Goal: Task Accomplishment & Management: Manage account settings

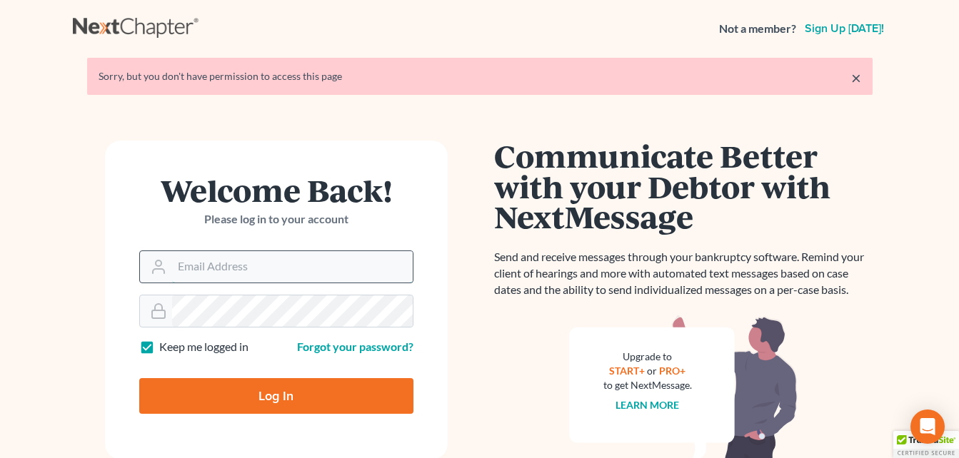
click at [187, 268] on input "Email Address" at bounding box center [292, 266] width 241 height 31
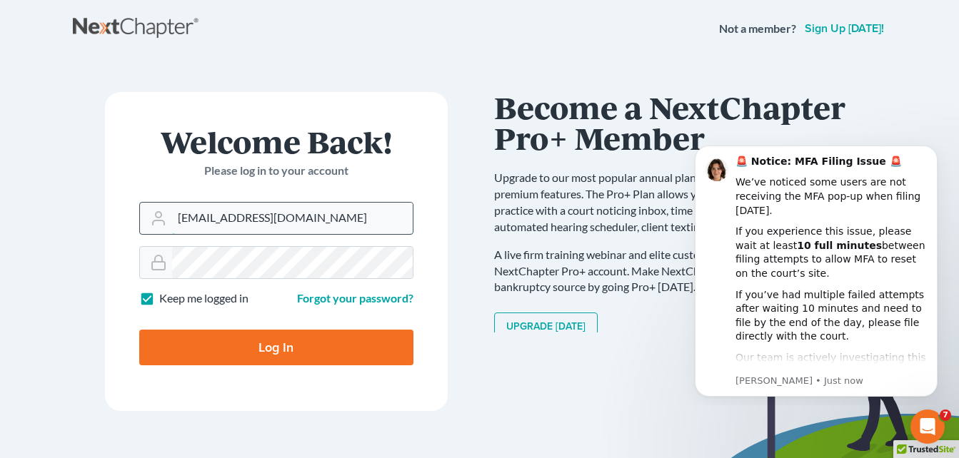
type input "[EMAIL_ADDRESS][DOMAIN_NAME]"
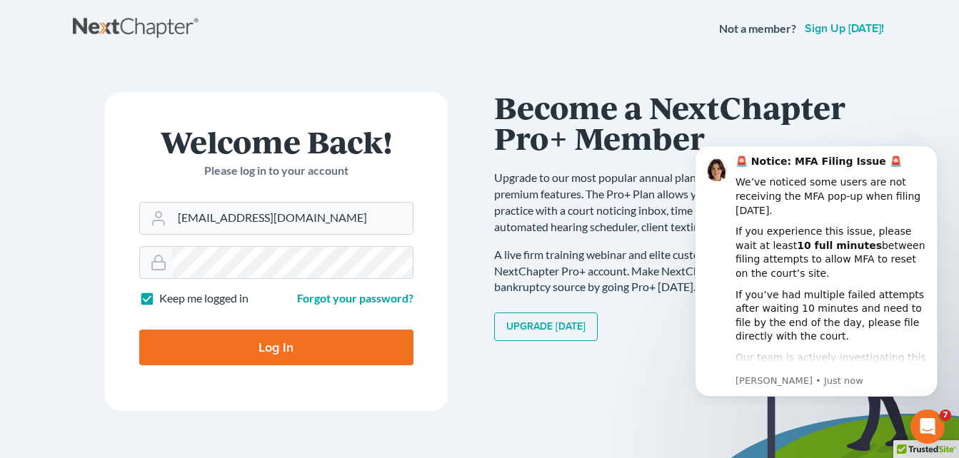
click at [244, 344] on input "Log In" at bounding box center [276, 348] width 274 height 36
type input "Thinking..."
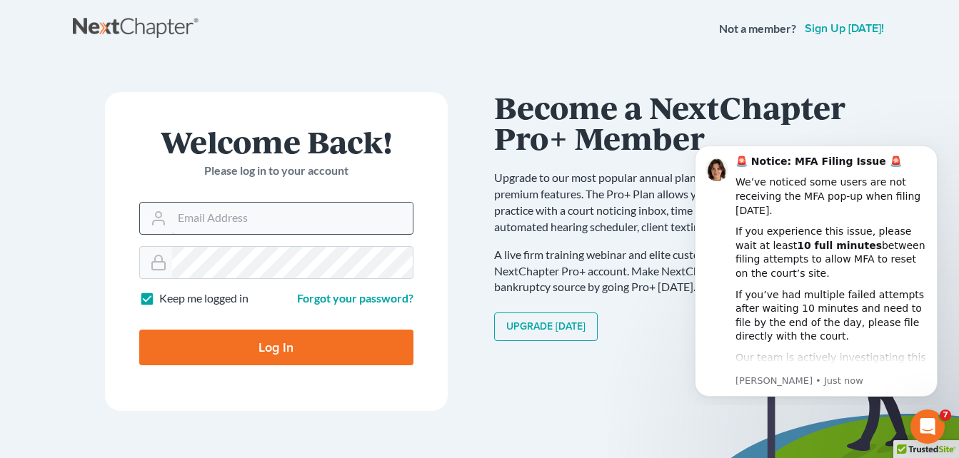
click at [208, 218] on input "Email Address" at bounding box center [292, 218] width 241 height 31
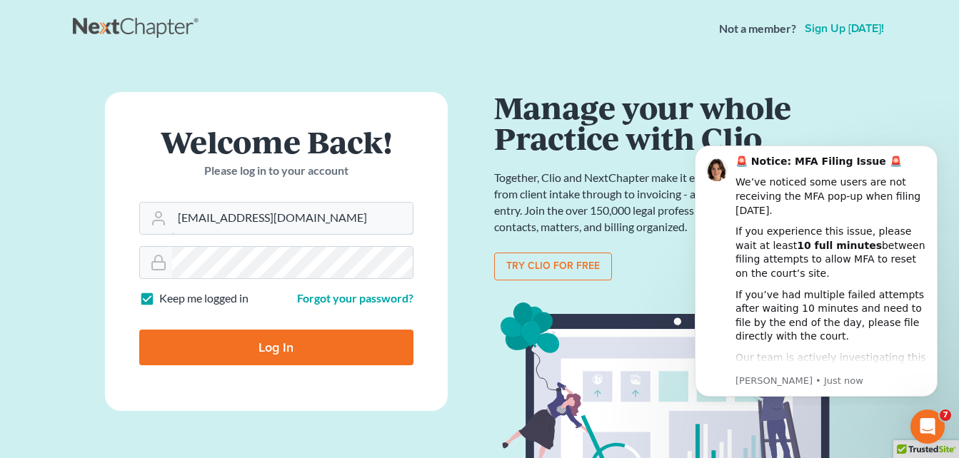
type input "juliuskingllc1@yahoo.com"
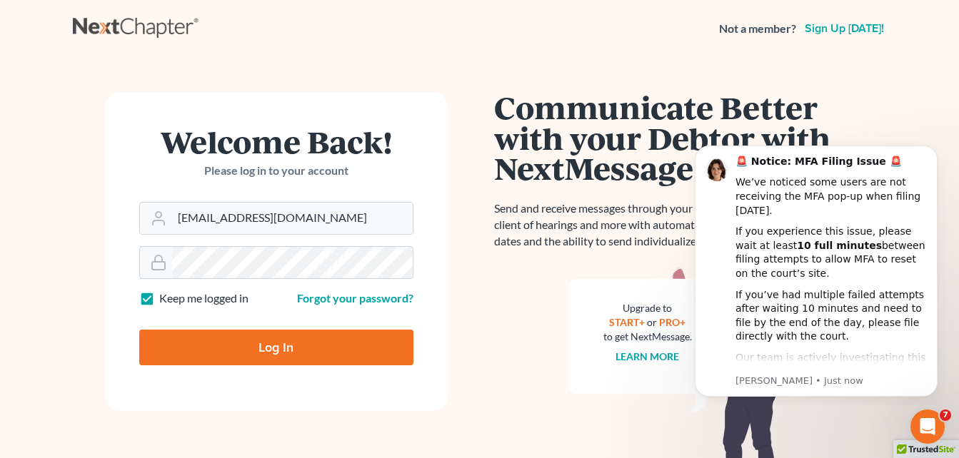
click at [241, 349] on input "Log In" at bounding box center [276, 348] width 274 height 36
type input "Thinking..."
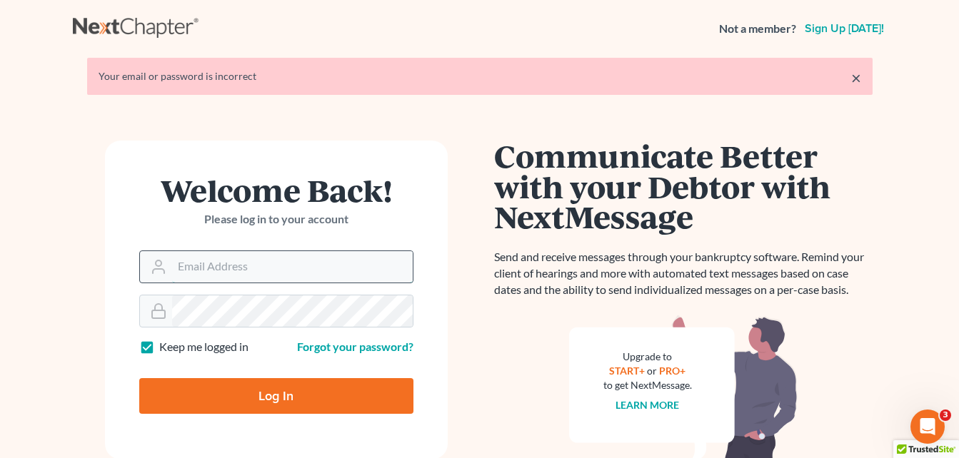
click at [238, 265] on input "Email Address" at bounding box center [292, 266] width 241 height 31
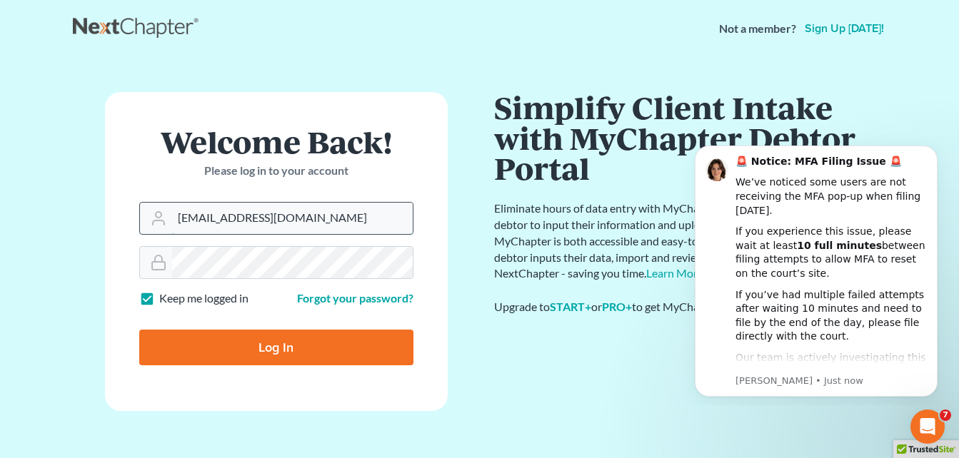
type input "juliuskingllc1@yahoo.com"
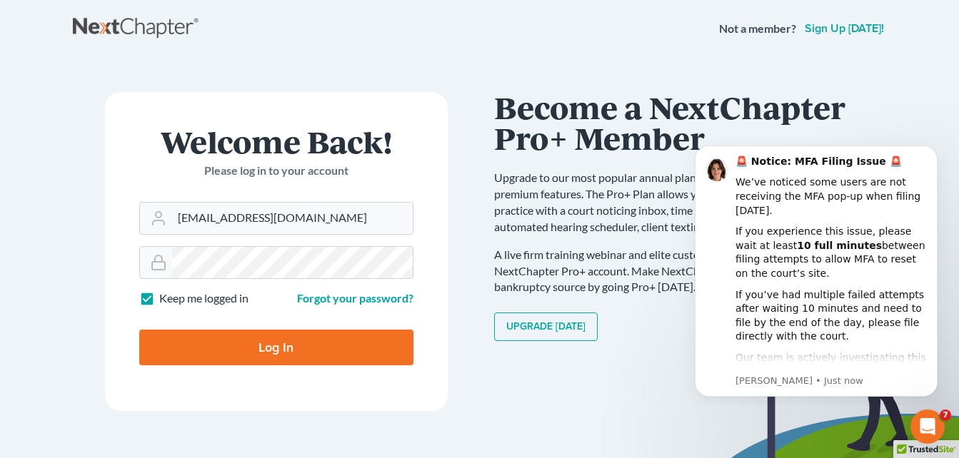
click at [261, 343] on input "Log In" at bounding box center [276, 348] width 274 height 36
type input "Thinking..."
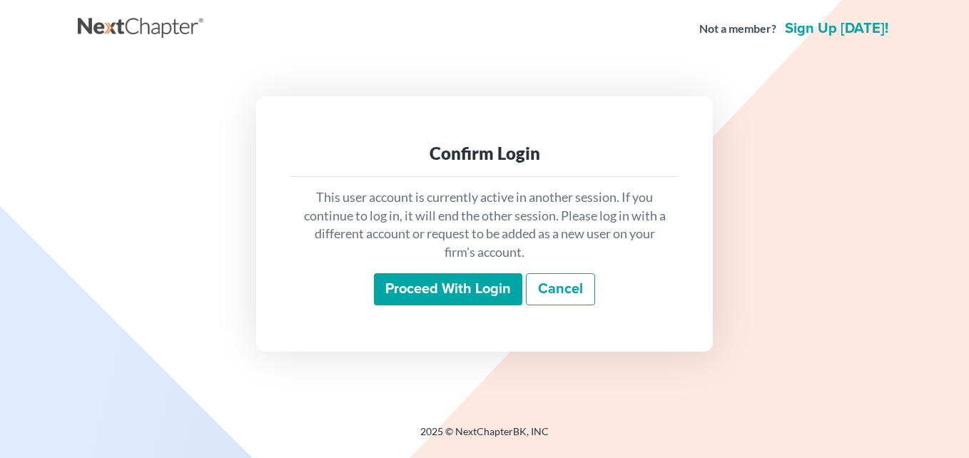
click at [409, 289] on input "Proceed with login" at bounding box center [448, 289] width 148 height 33
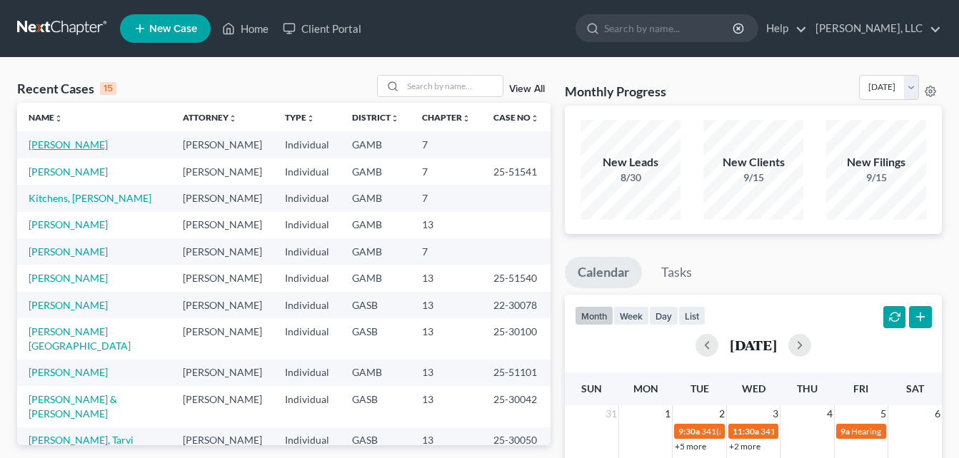
click at [59, 146] on link "[PERSON_NAME]" at bounding box center [68, 144] width 79 height 12
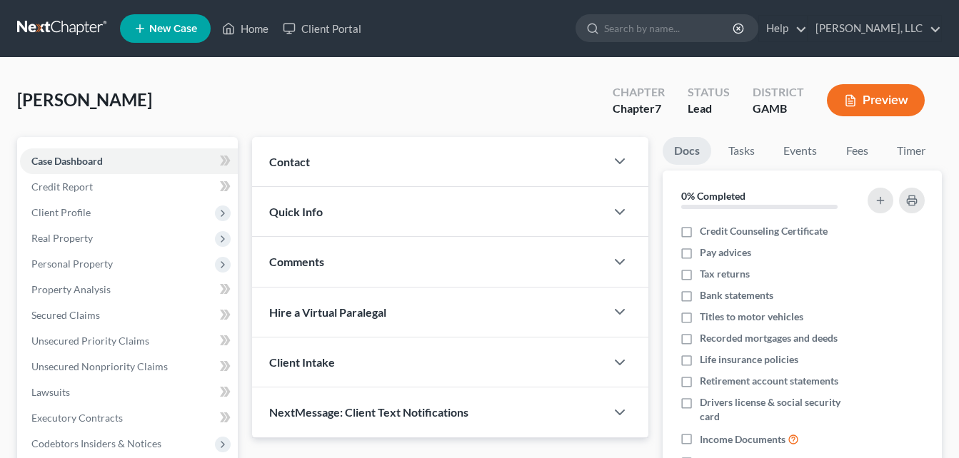
click at [276, 161] on span "Contact" at bounding box center [289, 162] width 41 height 14
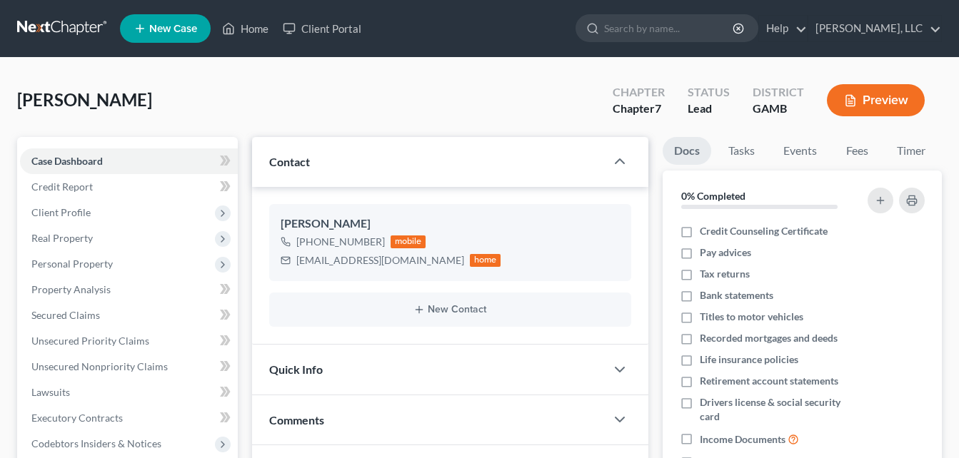
click at [253, 99] on div "[PERSON_NAME] Upgraded Chapter Chapter 7 Status Lead District GAMB Preview" at bounding box center [479, 106] width 924 height 62
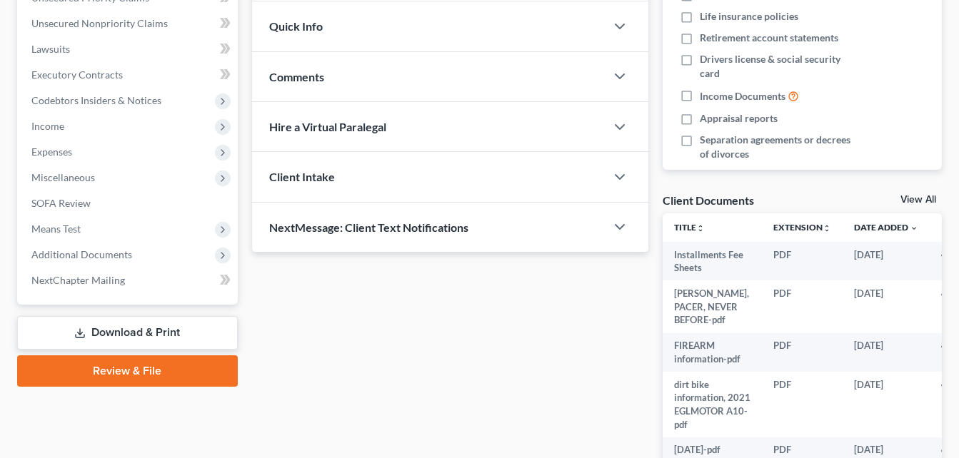
scroll to position [461, 0]
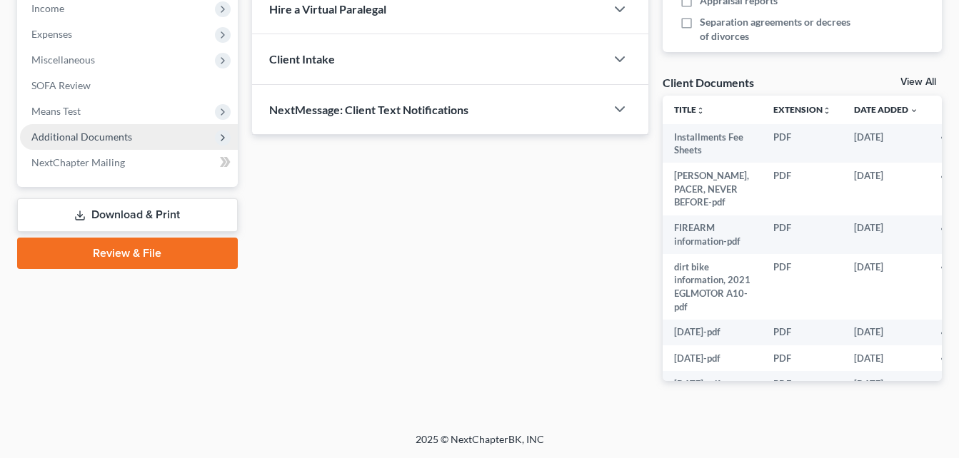
click at [89, 139] on span "Additional Documents" at bounding box center [81, 137] width 101 height 12
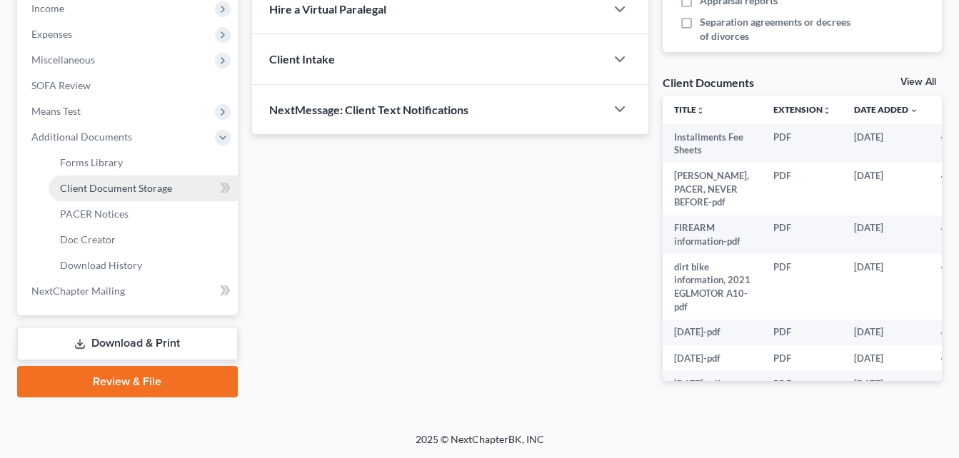
click at [89, 190] on span "Client Document Storage" at bounding box center [116, 188] width 112 height 12
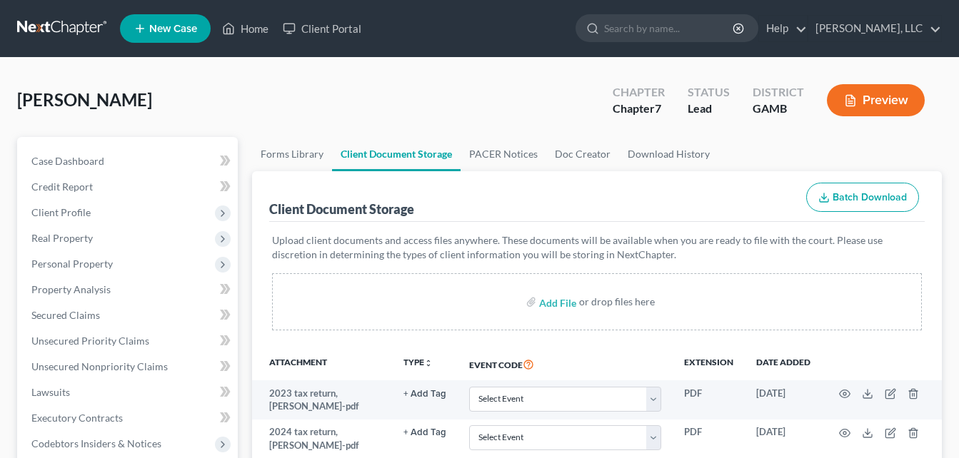
click at [246, 130] on div "[PERSON_NAME] Upgraded Chapter Chapter 7 Status Lead District GAMB Preview" at bounding box center [479, 106] width 924 height 62
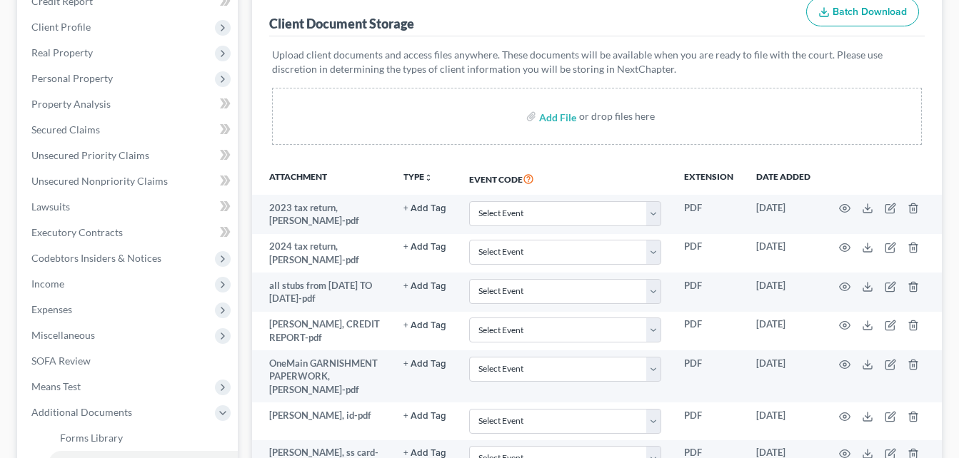
scroll to position [180, 0]
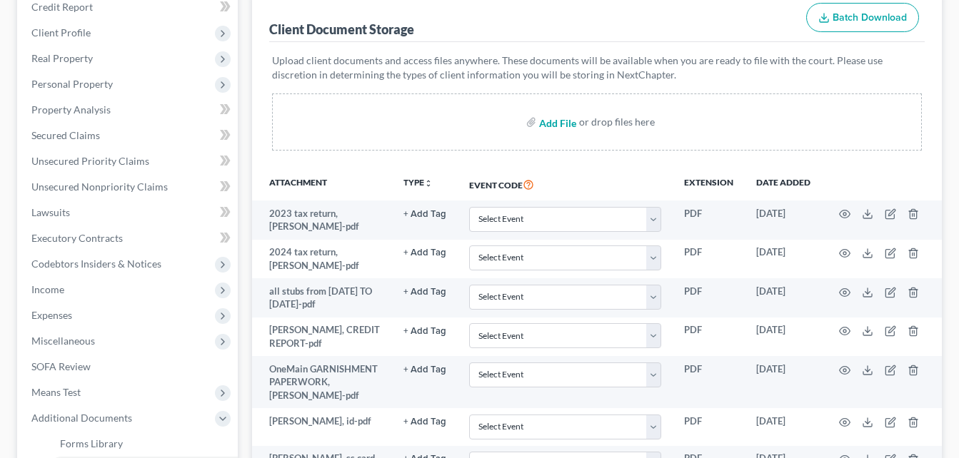
click at [559, 121] on input "file" at bounding box center [556, 122] width 34 height 26
type input "C:\fakepath\[PERSON_NAME], CC.pdf"
click at [248, 311] on div "Forms Library Client Document Storage PACER Notices Doc Creator Download Histor…" at bounding box center [597, 445] width 704 height 976
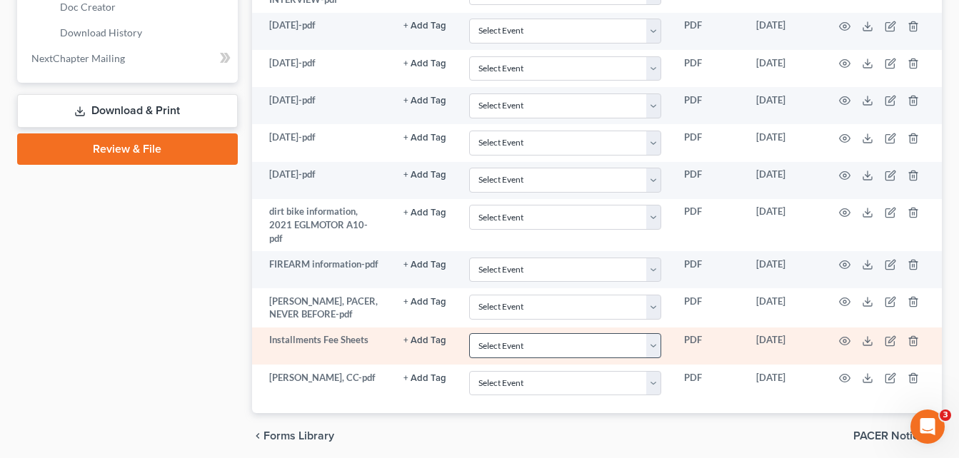
scroll to position [0, 0]
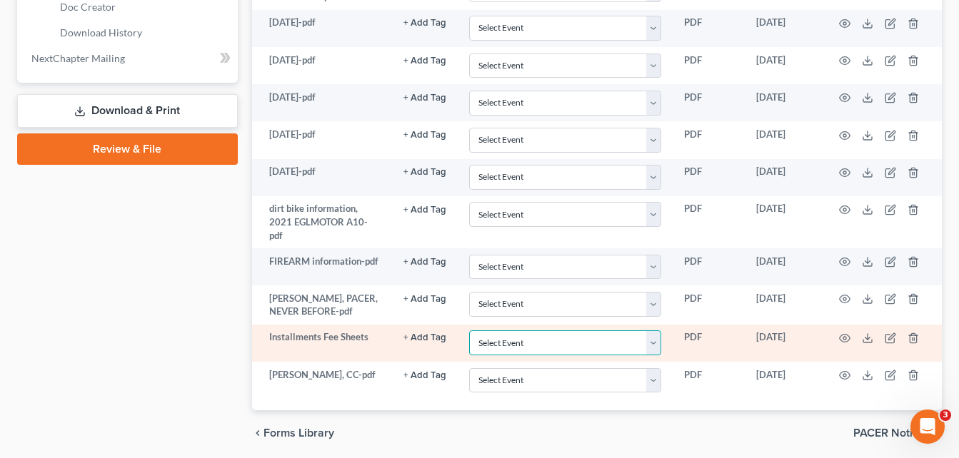
click at [660, 343] on td "Select Event 20 Largest Unsecured Creditors Amended Petition Attachment to Volu…" at bounding box center [565, 343] width 215 height 37
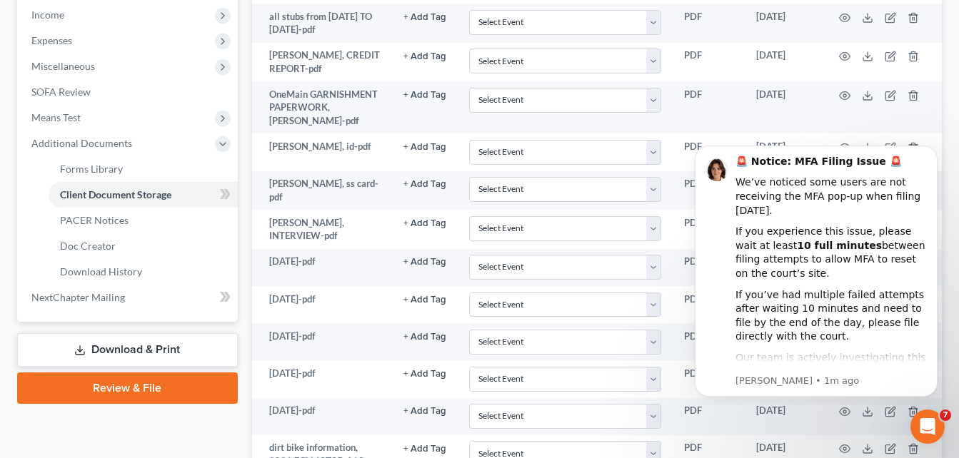
click at [248, 368] on div "Forms Library Client Document Storage PACER Notices Doc Creator Download Histor…" at bounding box center [597, 208] width 704 height 1052
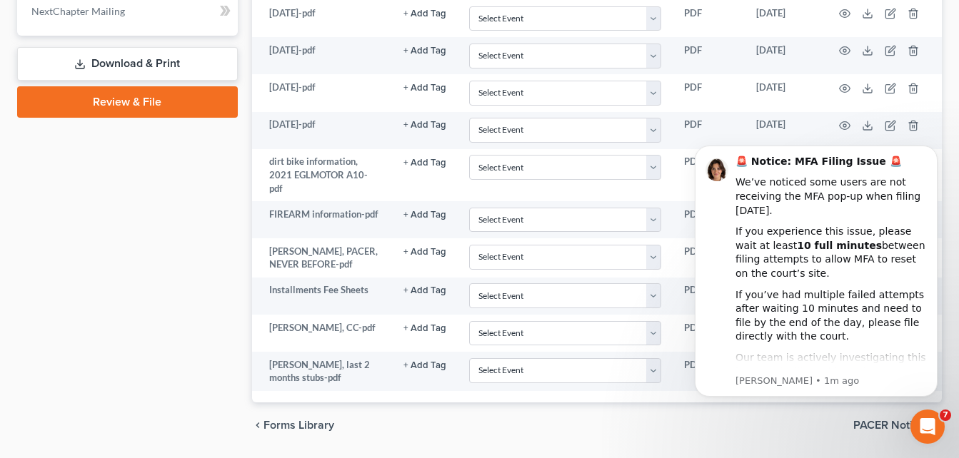
scroll to position [770, 0]
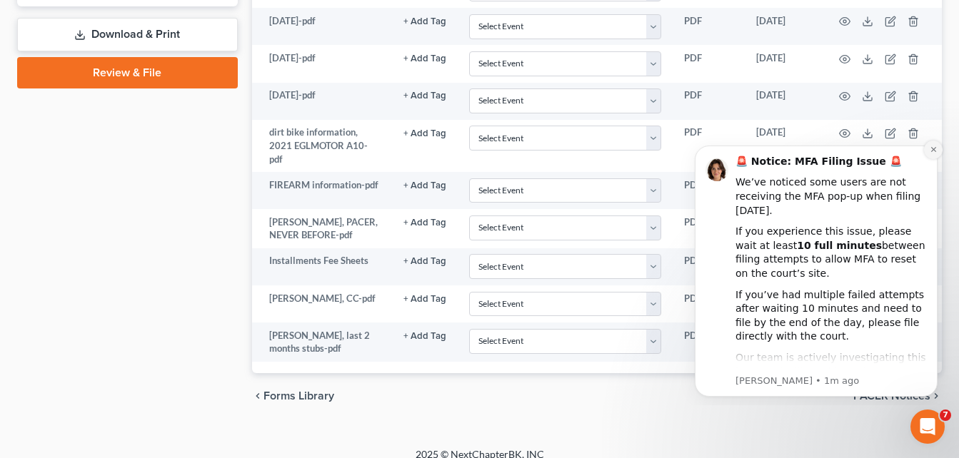
click at [934, 152] on icon "Dismiss notification" at bounding box center [933, 150] width 8 height 8
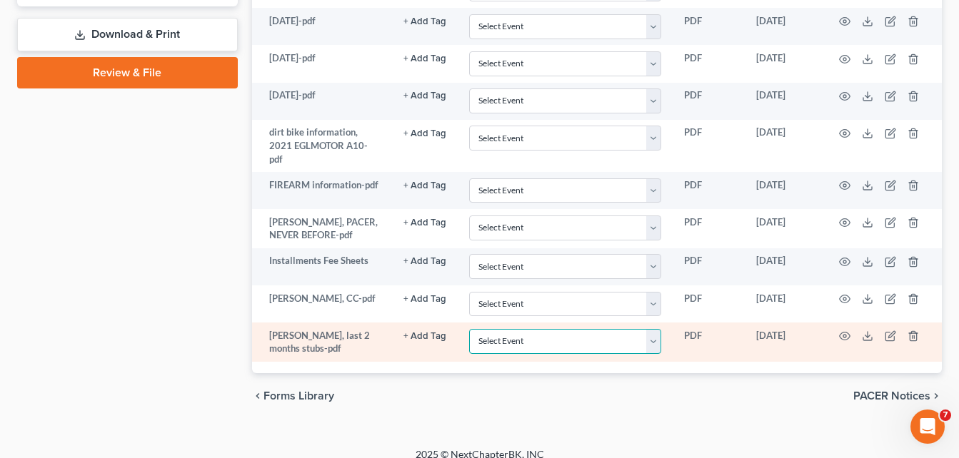
click at [656, 329] on select "Select Event 20 Largest Unsecured Creditors Amended Petition Attachment to Volu…" at bounding box center [565, 341] width 192 height 25
select select "22"
click at [469, 329] on select "Select Event 20 Largest Unsecured Creditors Amended Petition Attachment to Volu…" at bounding box center [565, 341] width 192 height 25
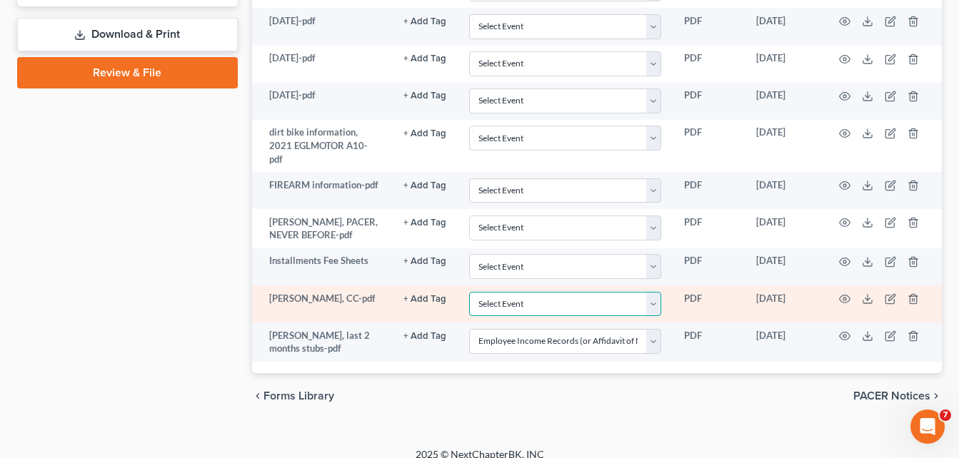
click at [579, 292] on select "Select Event 20 Largest Unsecured Creditors Amended Petition Attachment to Volu…" at bounding box center [565, 304] width 192 height 25
select select "6"
click at [469, 292] on select "Select Event 20 Largest Unsecured Creditors Amended Petition Attachment to Volu…" at bounding box center [565, 304] width 192 height 25
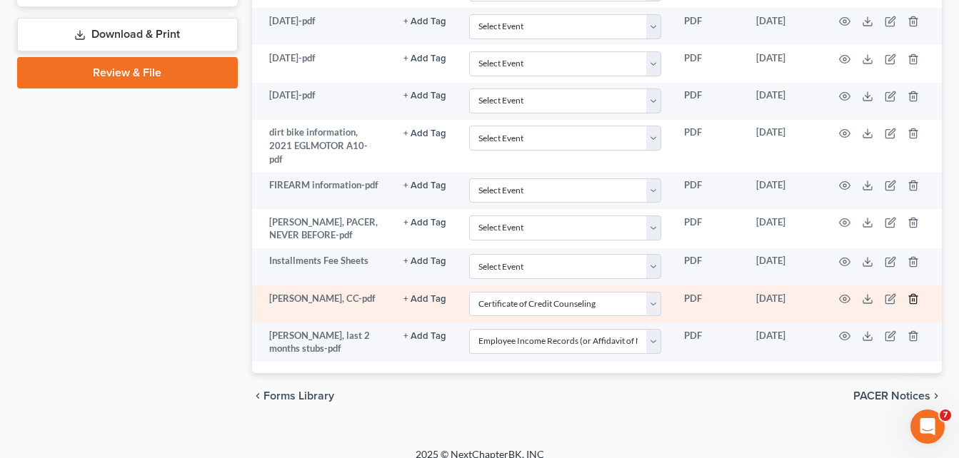
click at [914, 293] on icon "button" at bounding box center [912, 298] width 11 height 11
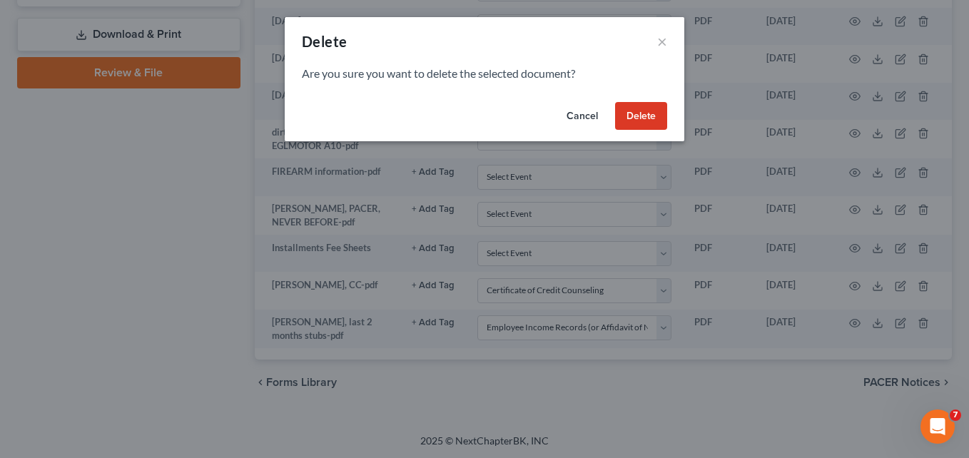
click at [652, 116] on button "Delete" at bounding box center [641, 116] width 52 height 29
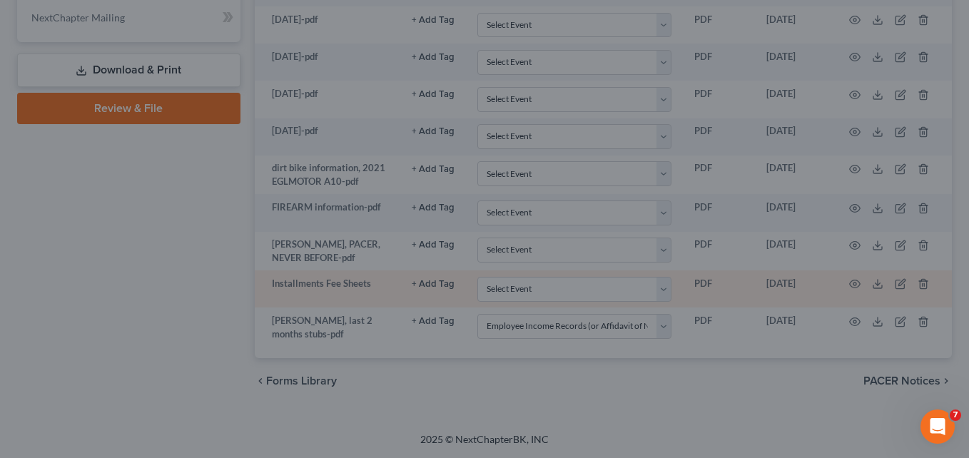
scroll to position [733, 0]
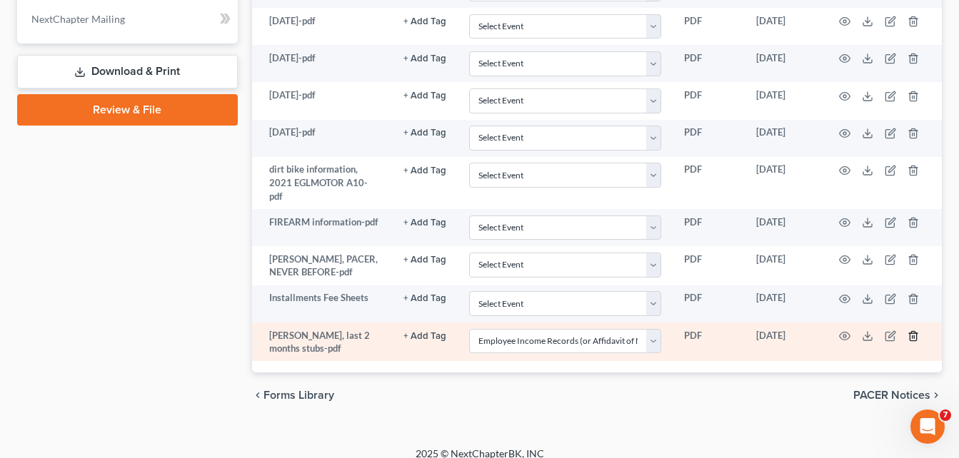
click at [916, 332] on icon "button" at bounding box center [912, 336] width 6 height 9
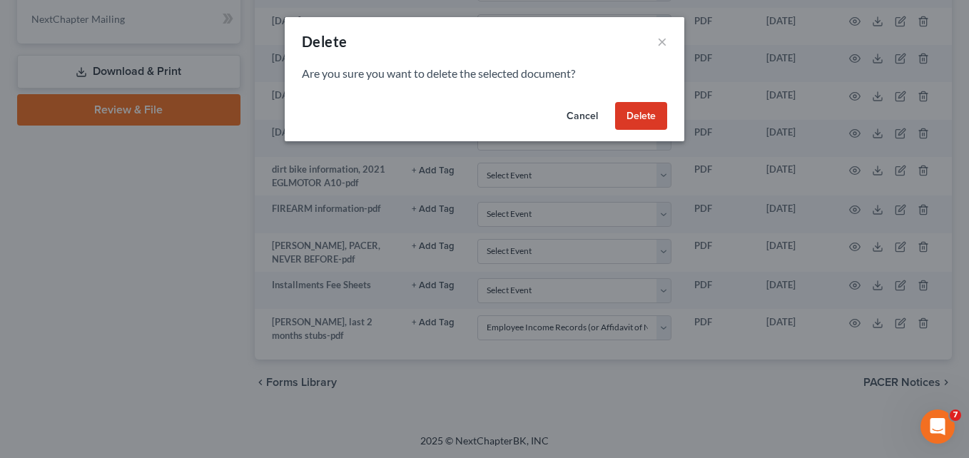
click at [645, 118] on button "Delete" at bounding box center [641, 116] width 52 height 29
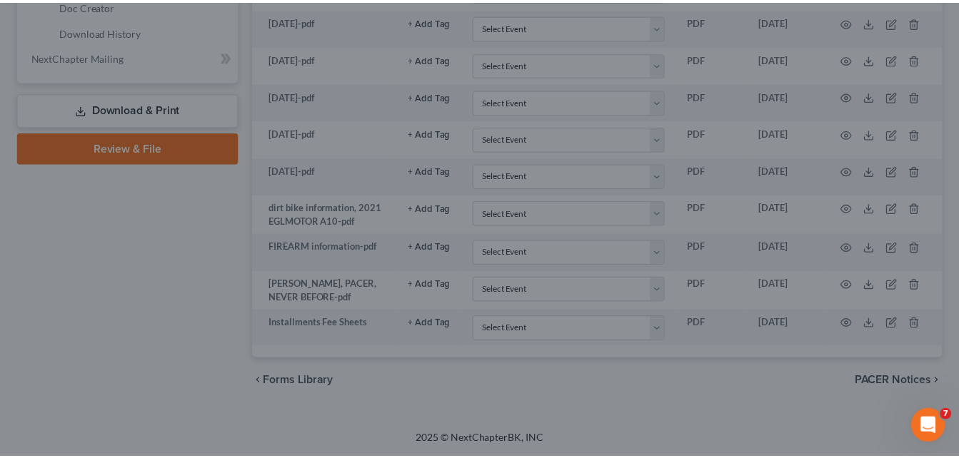
scroll to position [694, 0]
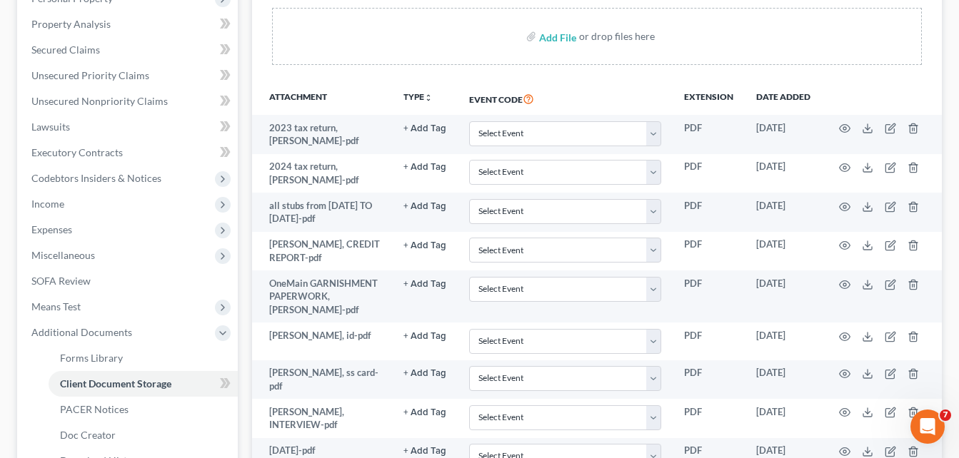
scroll to position [237, 0]
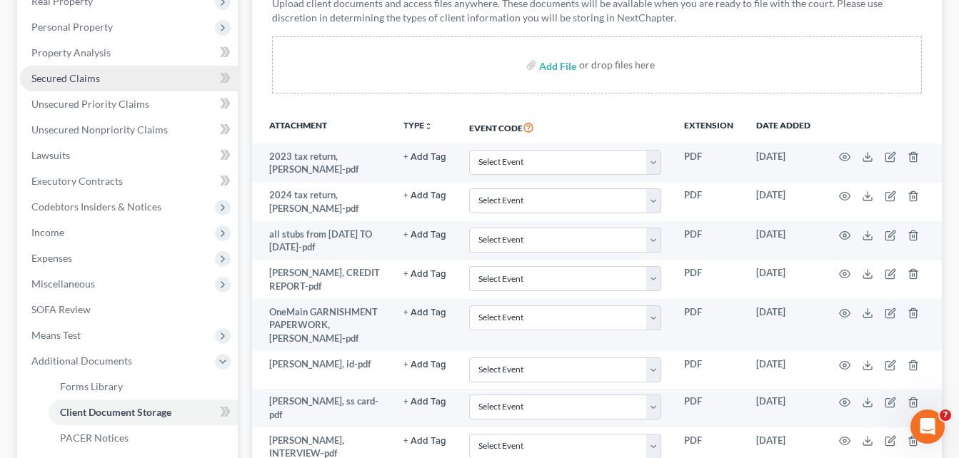
click at [76, 81] on span "Secured Claims" at bounding box center [65, 78] width 69 height 12
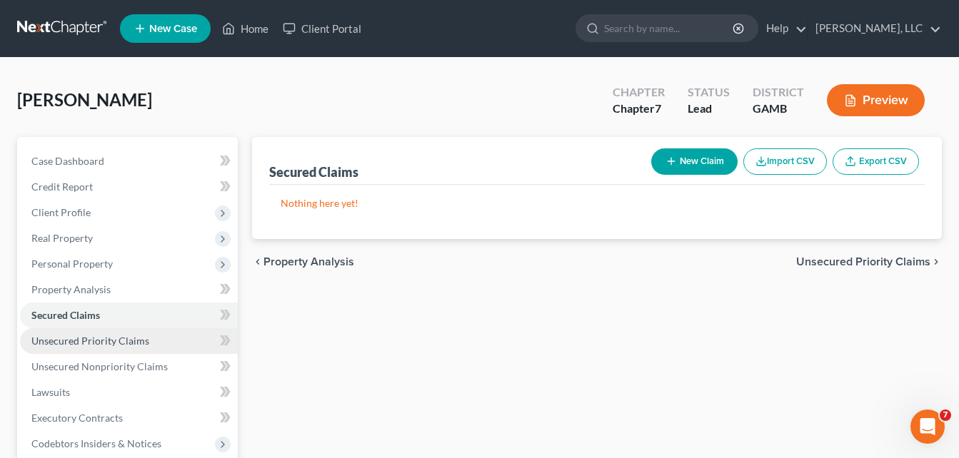
click at [84, 337] on span "Unsecured Priority Claims" at bounding box center [90, 341] width 118 height 12
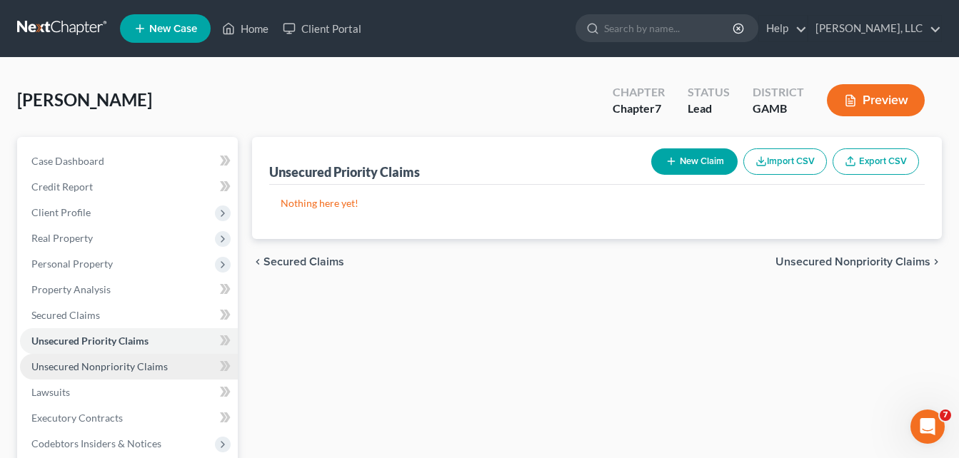
click at [83, 368] on span "Unsecured Nonpriority Claims" at bounding box center [99, 366] width 136 height 12
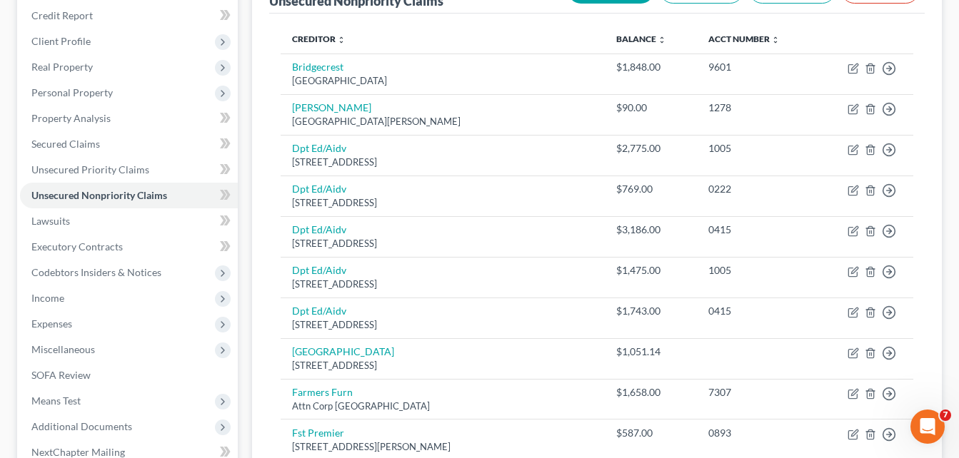
scroll to position [86, 0]
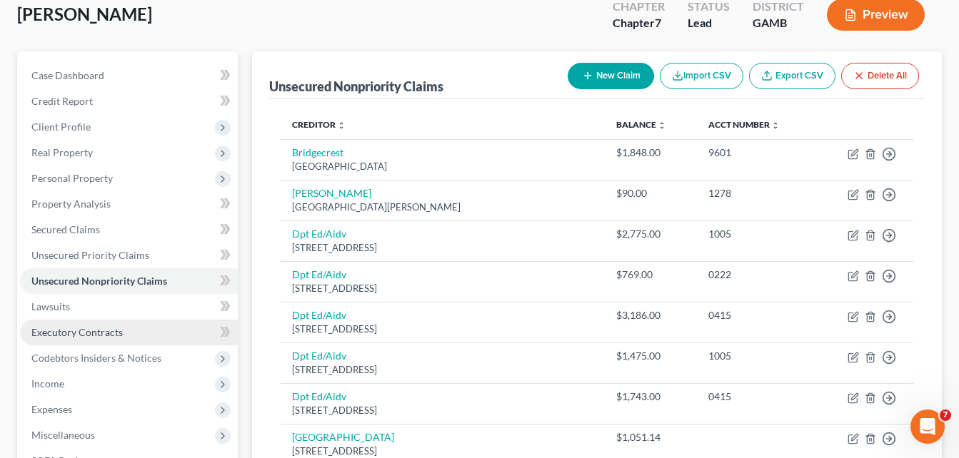
click at [72, 332] on span "Executory Contracts" at bounding box center [76, 332] width 91 height 12
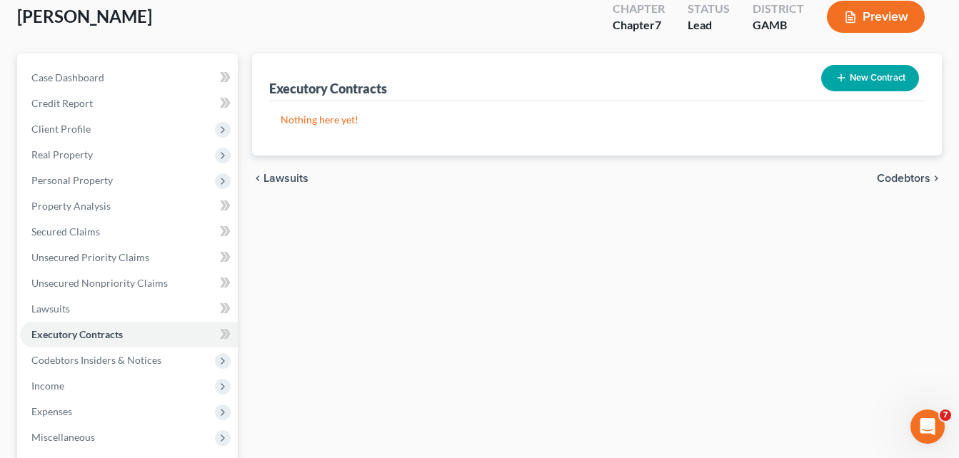
scroll to position [86, 0]
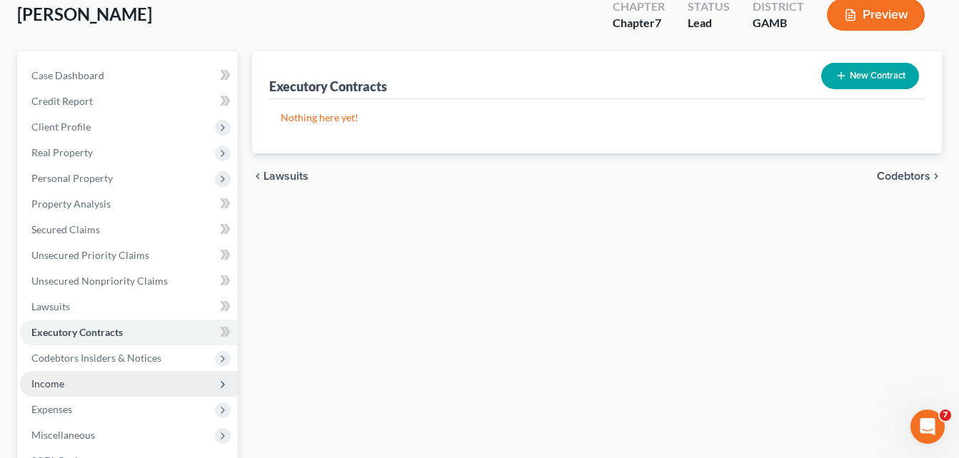
click at [48, 384] on span "Income" at bounding box center [47, 384] width 33 height 12
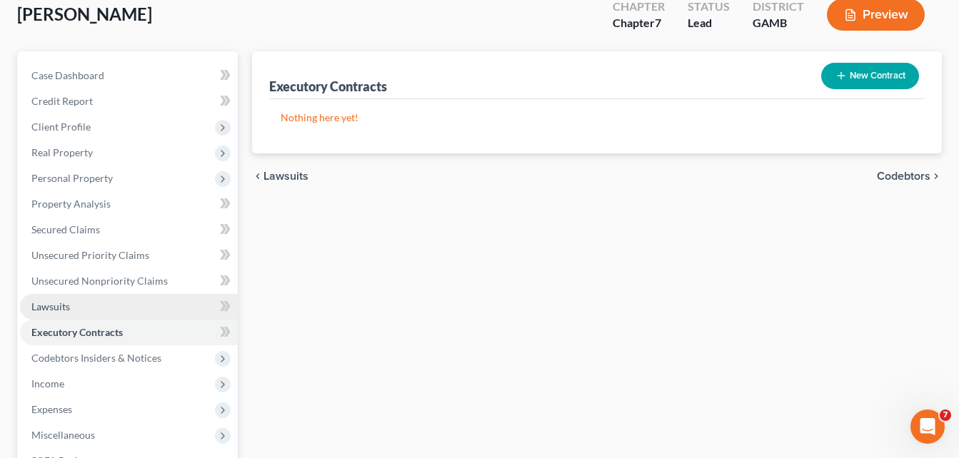
click at [41, 312] on span "Lawsuits" at bounding box center [50, 307] width 39 height 12
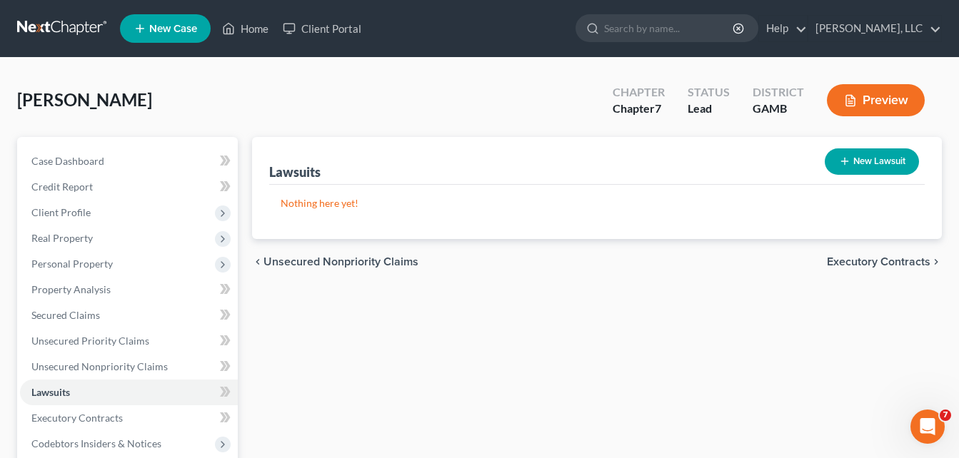
click at [12, 348] on div "Case Dashboard Payments Invoices Payments Payments Credit Report Client Profile" at bounding box center [127, 433] width 235 height 593
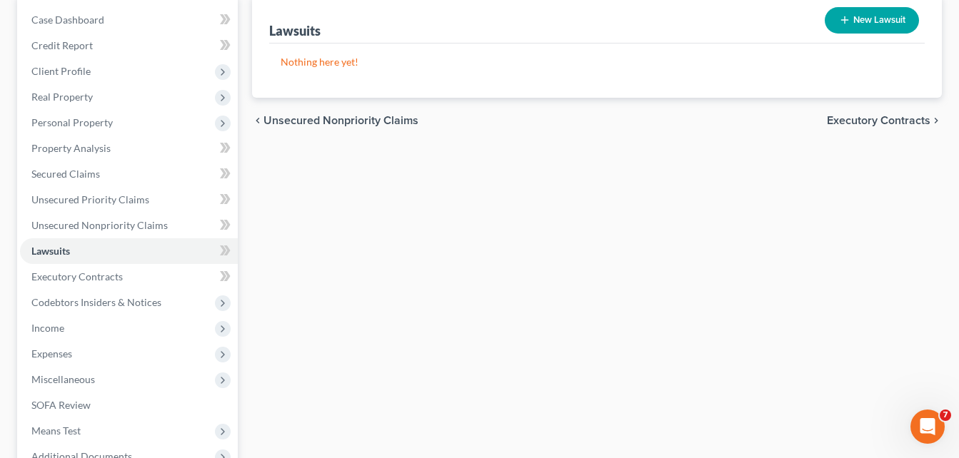
scroll to position [143, 0]
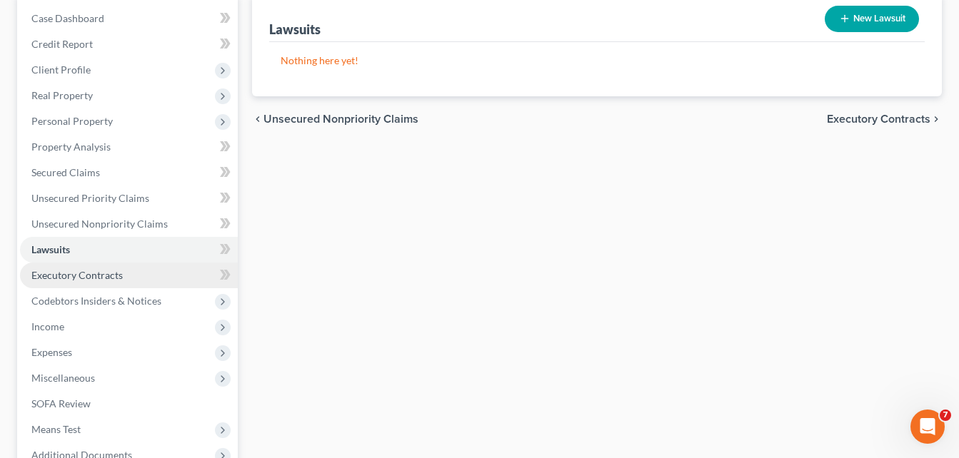
click at [52, 273] on span "Executory Contracts" at bounding box center [76, 275] width 91 height 12
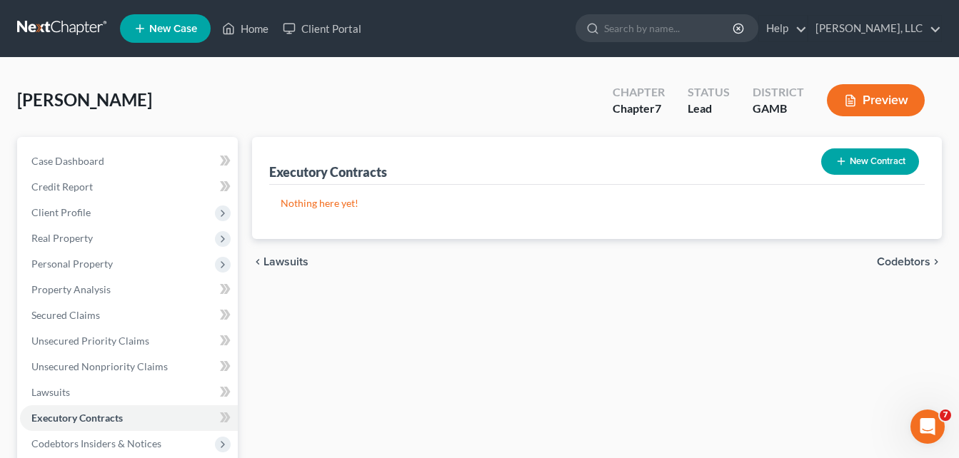
click at [11, 290] on div "Case Dashboard Payments Invoices Payments Payments Credit Report Client Profile" at bounding box center [127, 433] width 235 height 593
click at [58, 195] on link "Credit Report" at bounding box center [129, 187] width 218 height 26
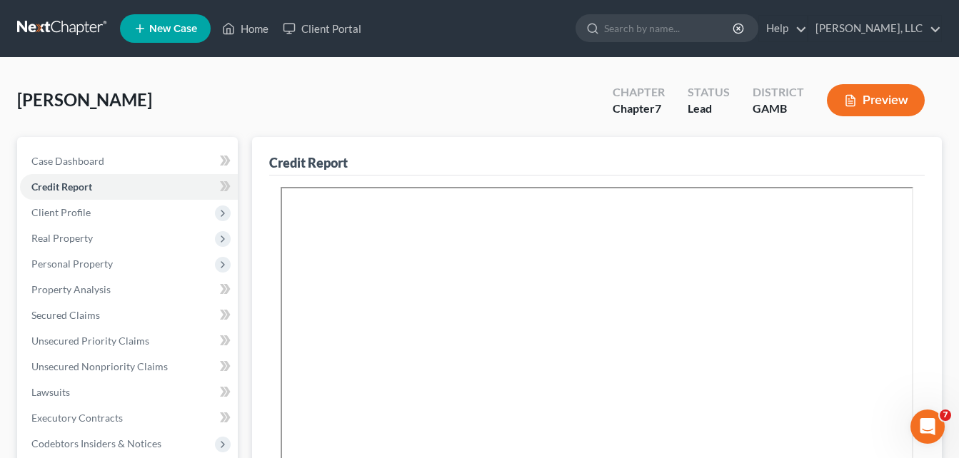
click at [238, 101] on div "[PERSON_NAME] Upgraded Chapter Chapter 7 Status Lead District GAMB Preview" at bounding box center [479, 106] width 924 height 62
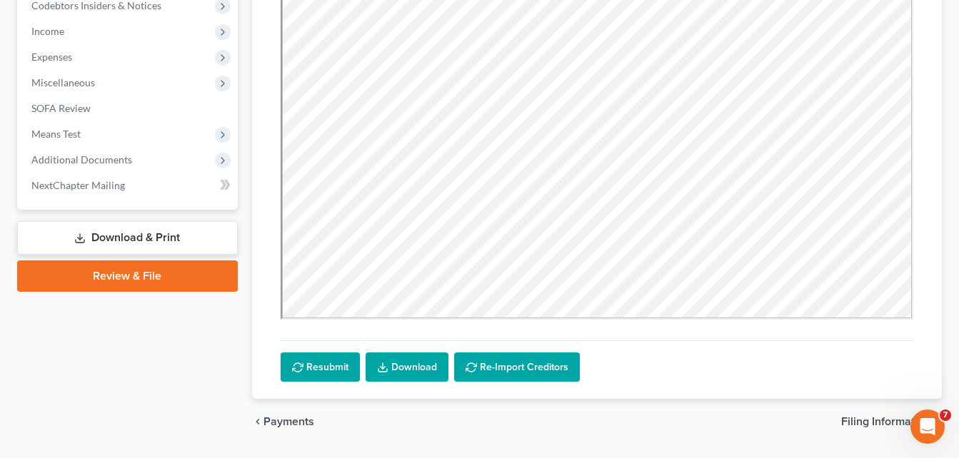
scroll to position [458, 0]
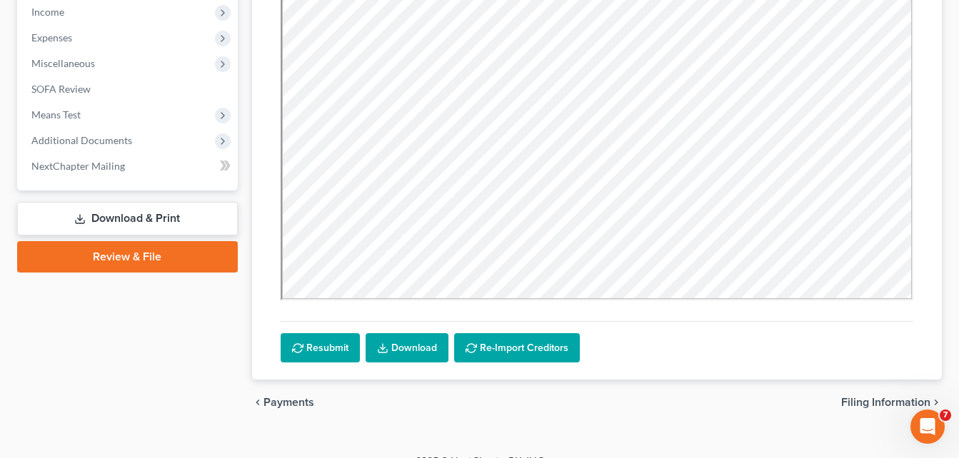
click at [952, 183] on div "[PERSON_NAME] Upgraded Chapter Chapter 7 Status Lead District [GEOGRAPHIC_DATA]…" at bounding box center [479, 27] width 959 height 854
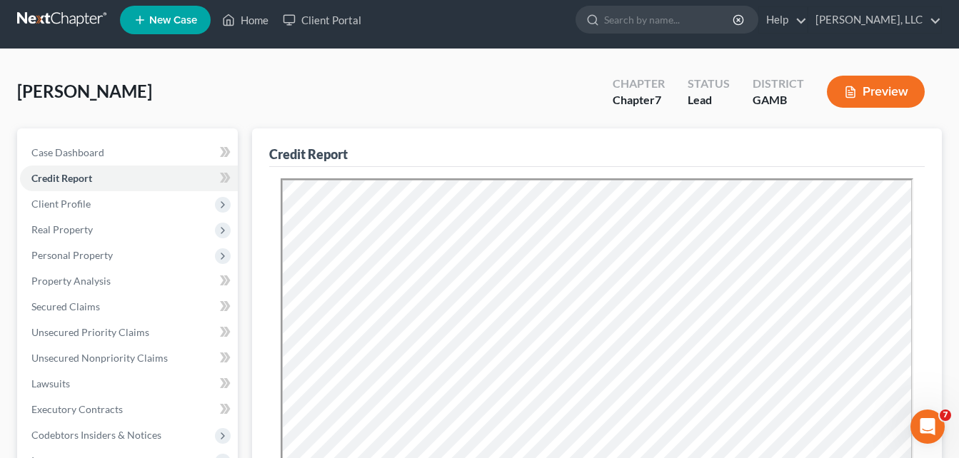
scroll to position [0, 0]
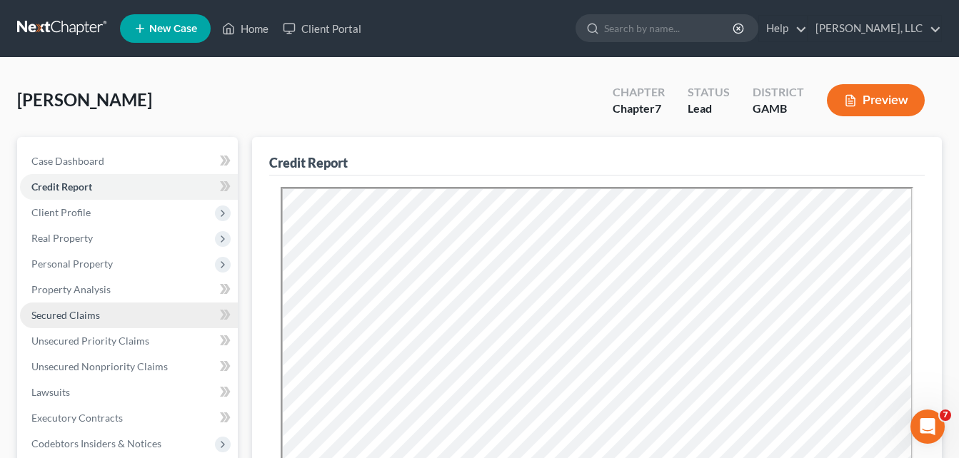
click at [54, 311] on span "Secured Claims" at bounding box center [65, 315] width 69 height 12
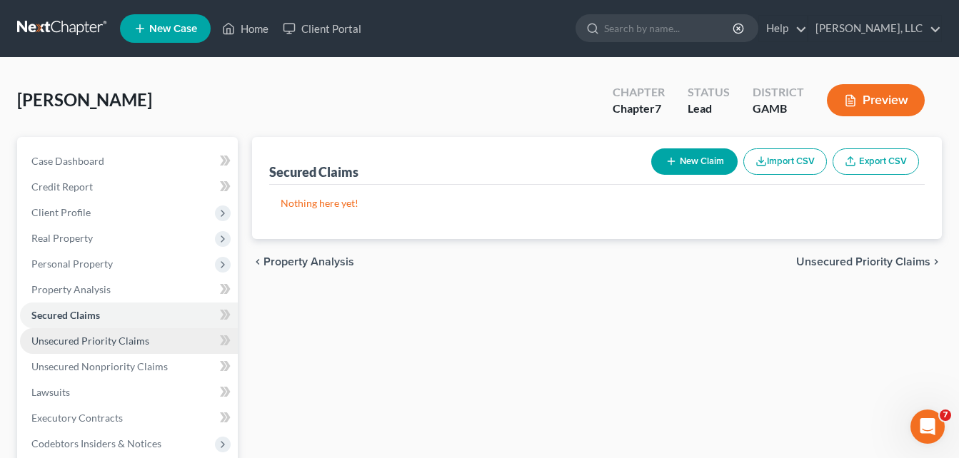
click at [57, 341] on span "Unsecured Priority Claims" at bounding box center [90, 341] width 118 height 12
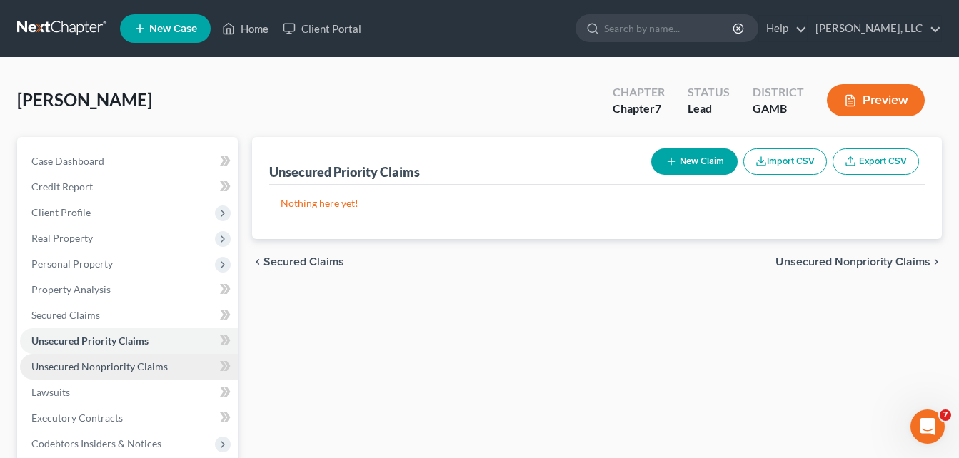
click at [61, 363] on span "Unsecured Nonpriority Claims" at bounding box center [99, 366] width 136 height 12
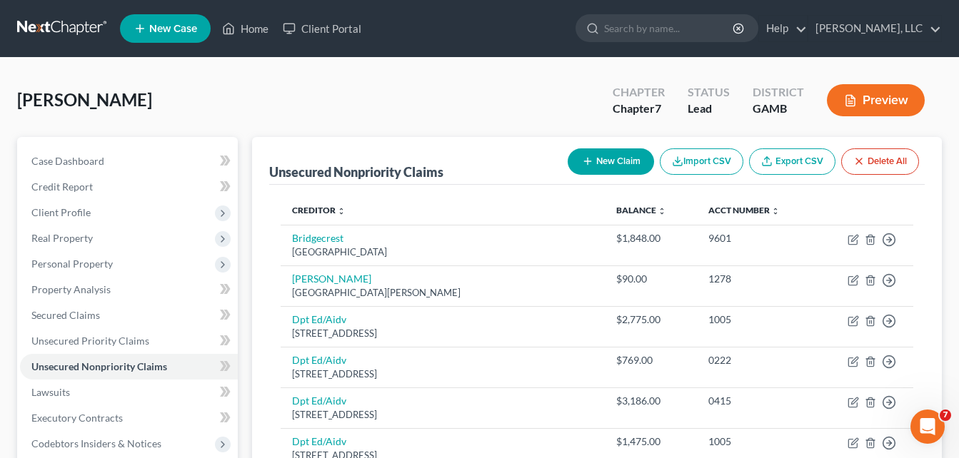
click at [614, 159] on button "New Claim" at bounding box center [611, 161] width 86 height 26
select select "0"
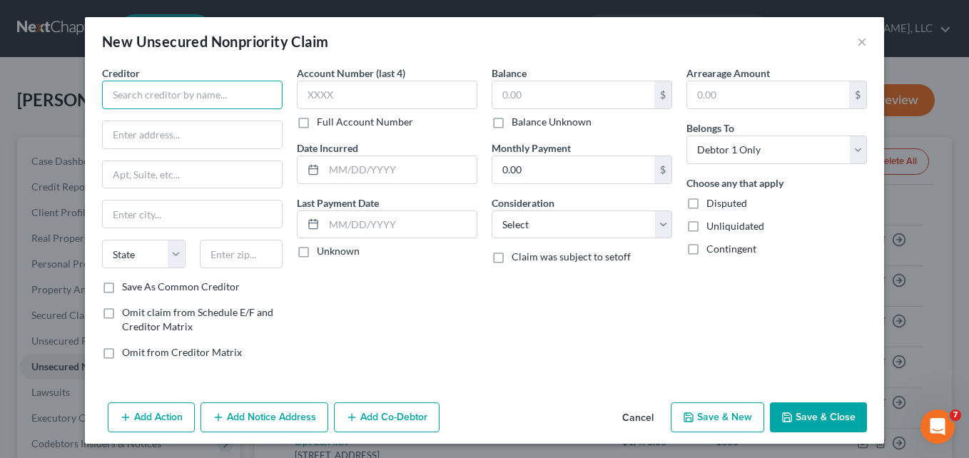
click at [217, 96] on input "text" at bounding box center [192, 95] width 181 height 29
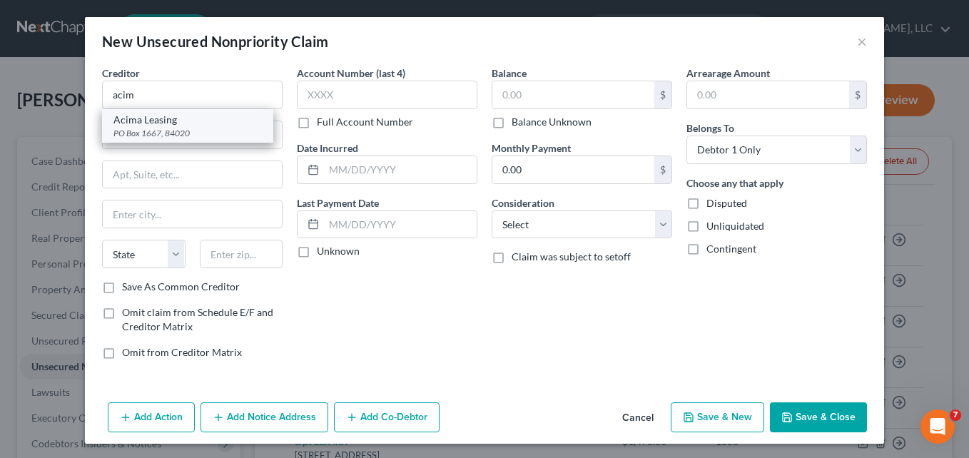
click at [155, 124] on div "Acima Leasing" at bounding box center [188, 120] width 148 height 14
type input "Acima Leasing"
type input "PO Box 1667"
type input "84020"
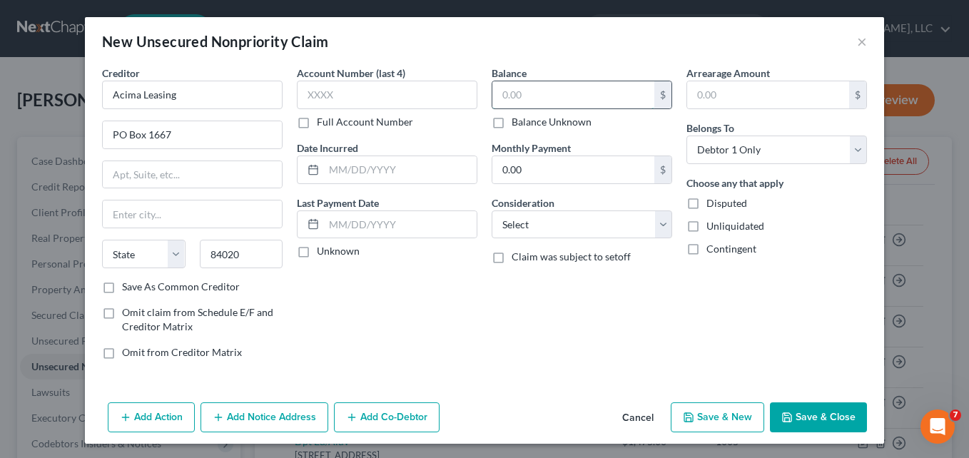
click at [518, 101] on input "text" at bounding box center [574, 94] width 162 height 27
type input "3"
type input "650.00"
click at [207, 94] on input "Acima Leasing" at bounding box center [192, 95] width 181 height 29
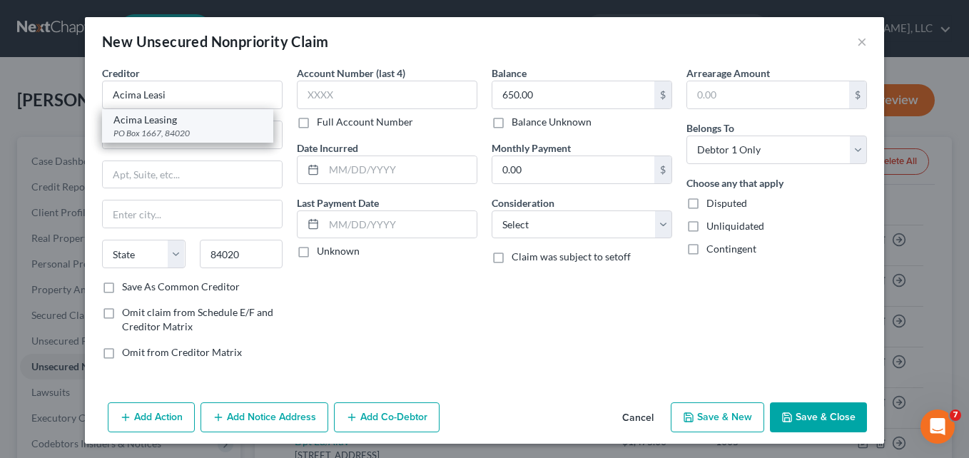
click at [151, 132] on div "PO Box 1667, 84020" at bounding box center [188, 133] width 148 height 12
type input "Acima Leasing"
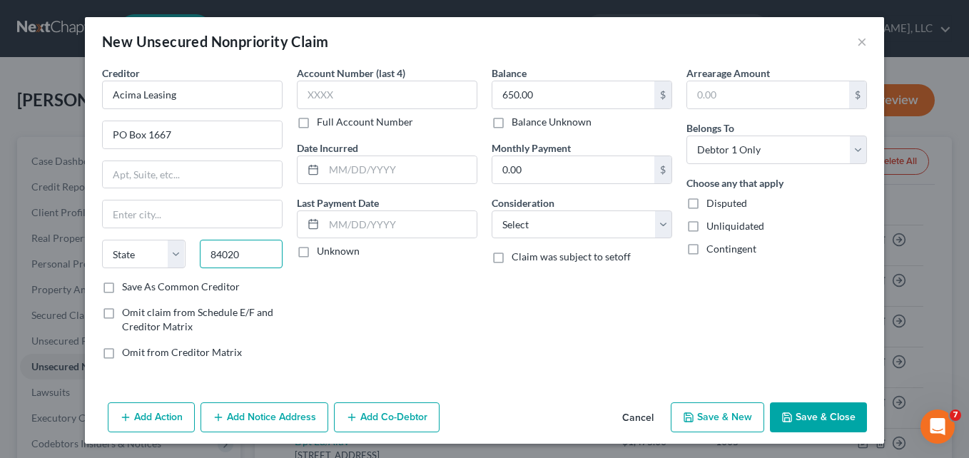
click at [241, 256] on input "84020" at bounding box center [242, 254] width 84 height 29
type input "[PERSON_NAME]"
select select "46"
click at [321, 313] on div "Account Number (last 4) Full Account Number Date Incurred Last Payment Date Unk…" at bounding box center [387, 219] width 195 height 306
click at [806, 411] on button "Save & Close" at bounding box center [818, 418] width 97 height 30
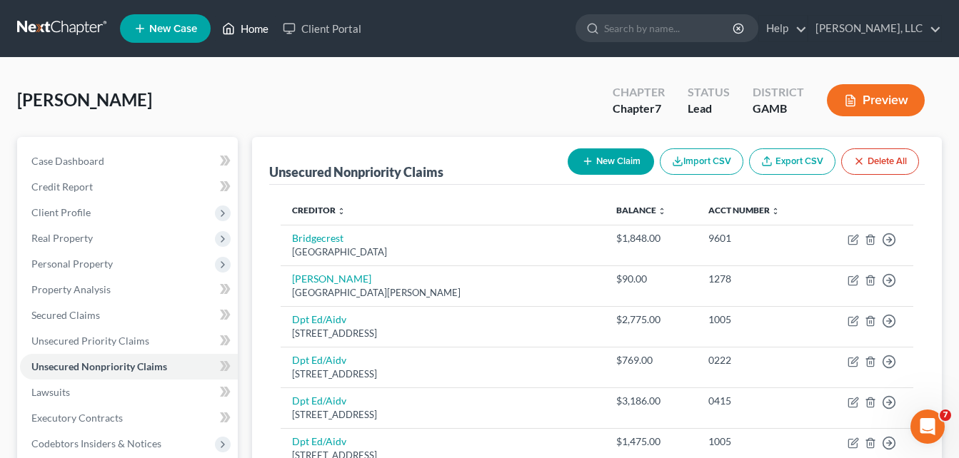
click at [258, 30] on link "Home" at bounding box center [245, 29] width 61 height 26
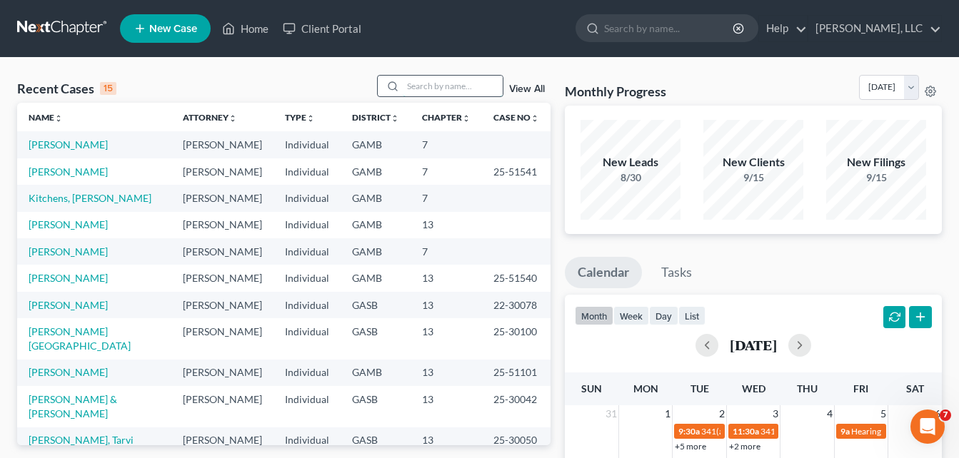
click at [415, 82] on input "search" at bounding box center [453, 86] width 100 height 21
type input "[PERSON_NAME]"
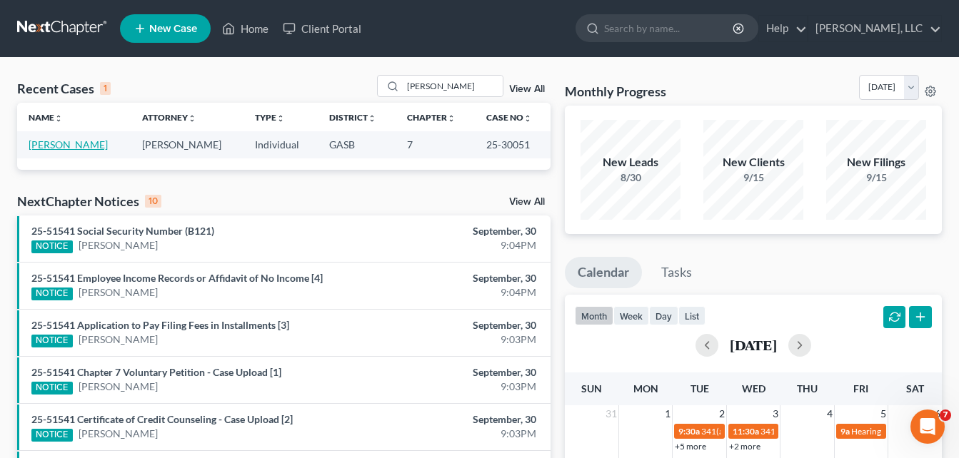
click at [66, 142] on link "[PERSON_NAME]" at bounding box center [68, 144] width 79 height 12
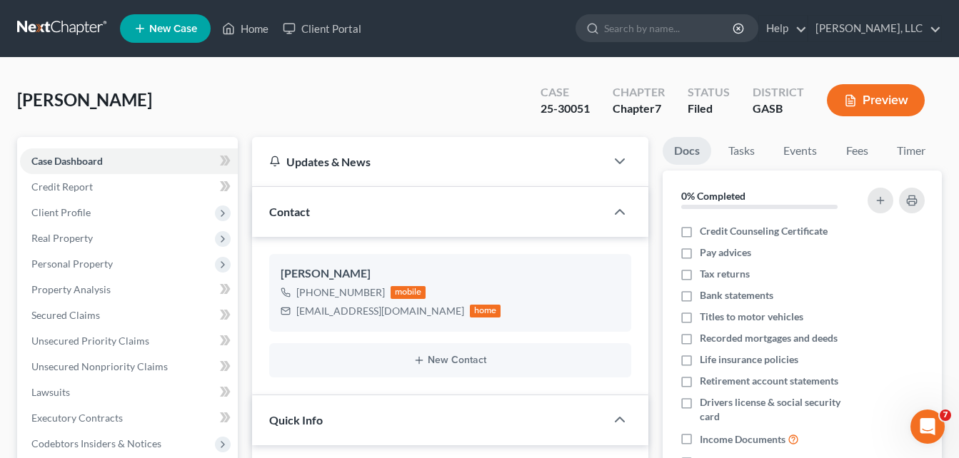
click at [253, 94] on div "[PERSON_NAME] Upgraded Case 25-30051 Chapter Chapter 7 Status Filed District GA…" at bounding box center [479, 106] width 924 height 62
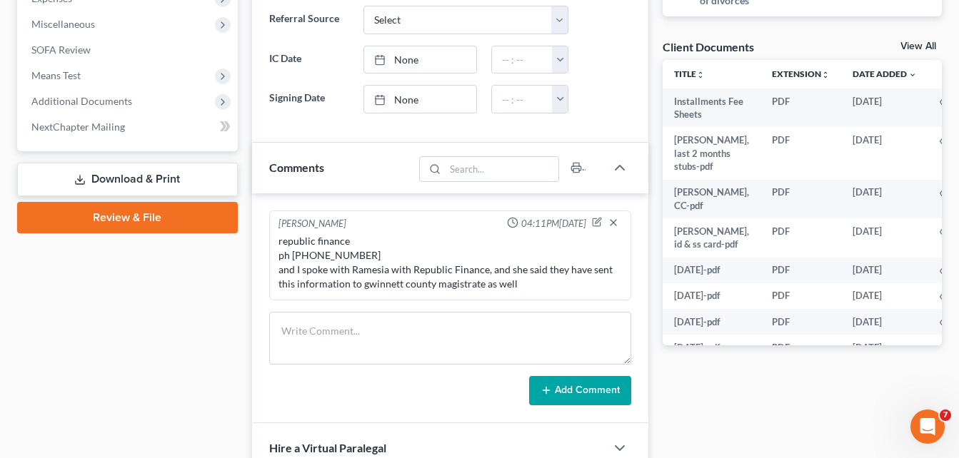
scroll to position [495, 0]
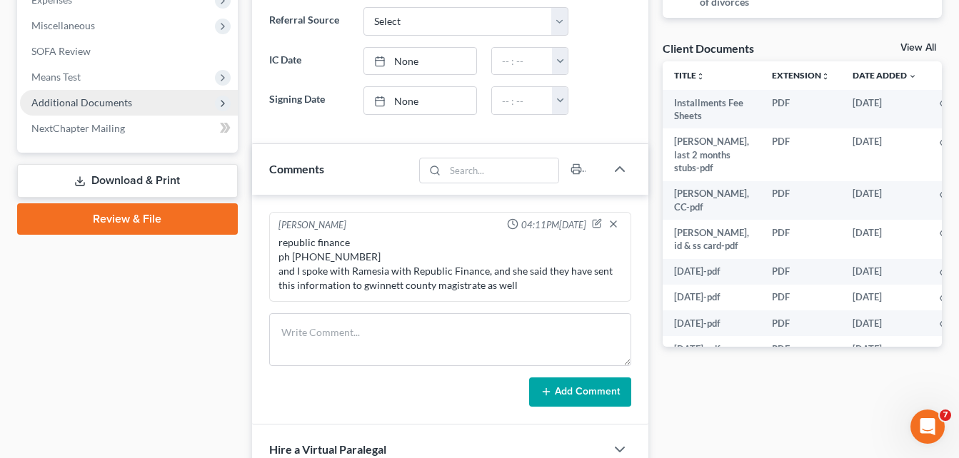
click at [112, 109] on span "Additional Documents" at bounding box center [129, 103] width 218 height 26
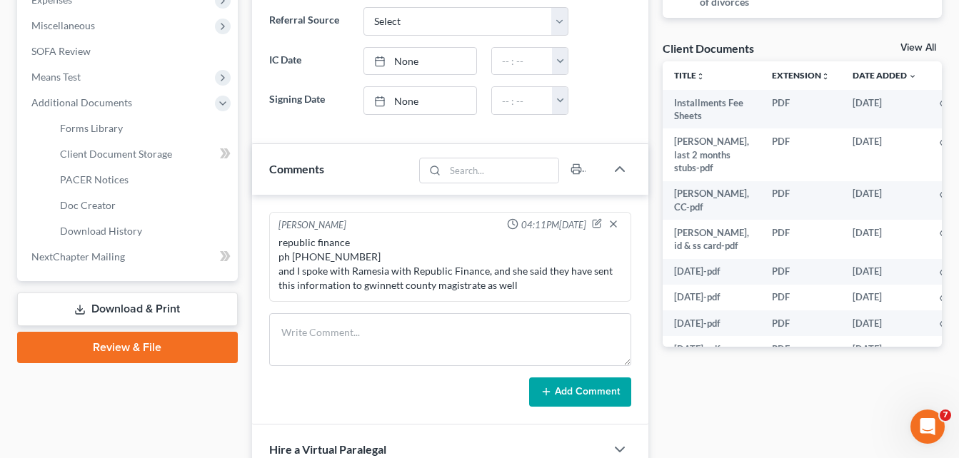
click at [86, 406] on div "Case Dashboard Payments Invoices Payments Payments Credit Report Client Profile" at bounding box center [127, 109] width 235 height 934
click at [116, 173] on span "PACER Notices" at bounding box center [94, 179] width 69 height 12
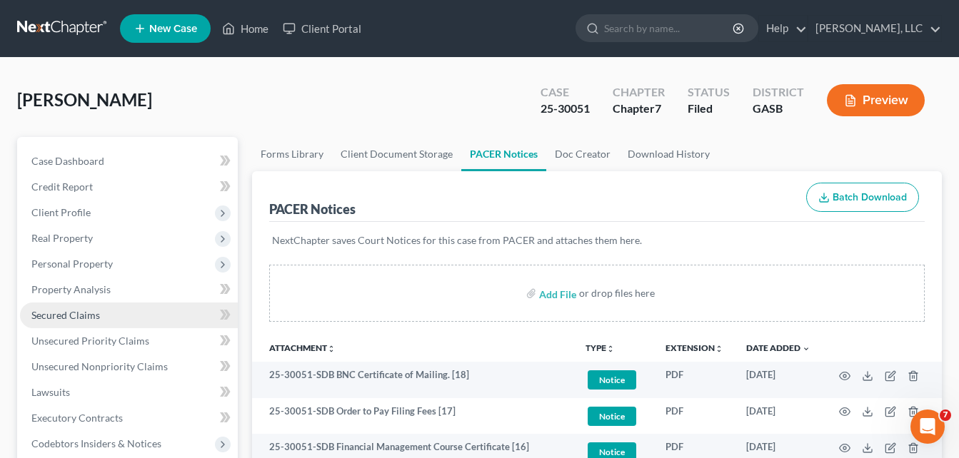
click at [69, 311] on span "Secured Claims" at bounding box center [65, 315] width 69 height 12
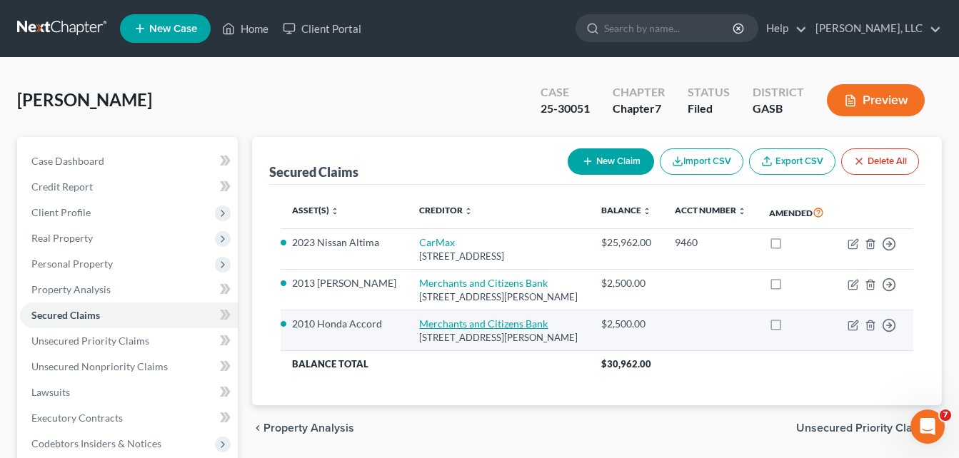
click at [461, 322] on link "Merchants and Citizens Bank" at bounding box center [483, 324] width 128 height 12
select select "10"
select select "0"
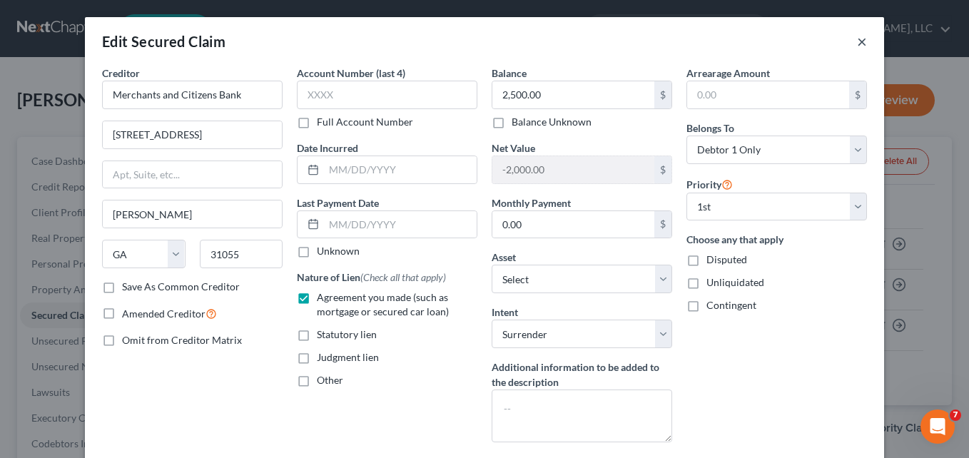
click at [857, 43] on button "×" at bounding box center [862, 41] width 10 height 17
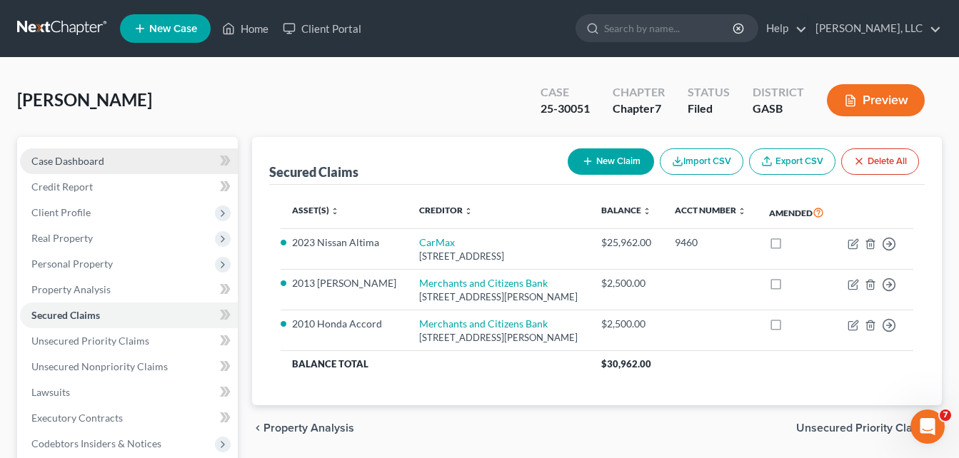
click at [94, 158] on span "Case Dashboard" at bounding box center [67, 161] width 73 height 12
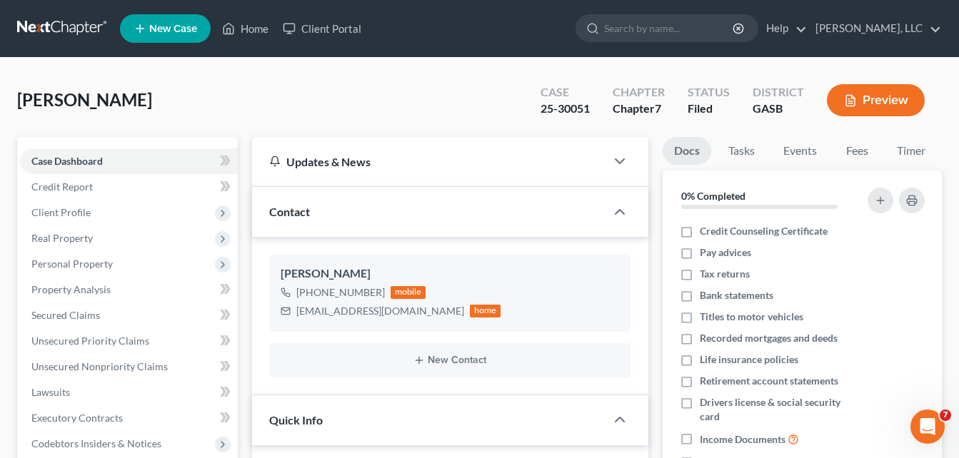
click at [257, 87] on div "[PERSON_NAME] Upgraded Case 25-30051 Chapter Chapter 7 Status Filed District GA…" at bounding box center [479, 106] width 924 height 62
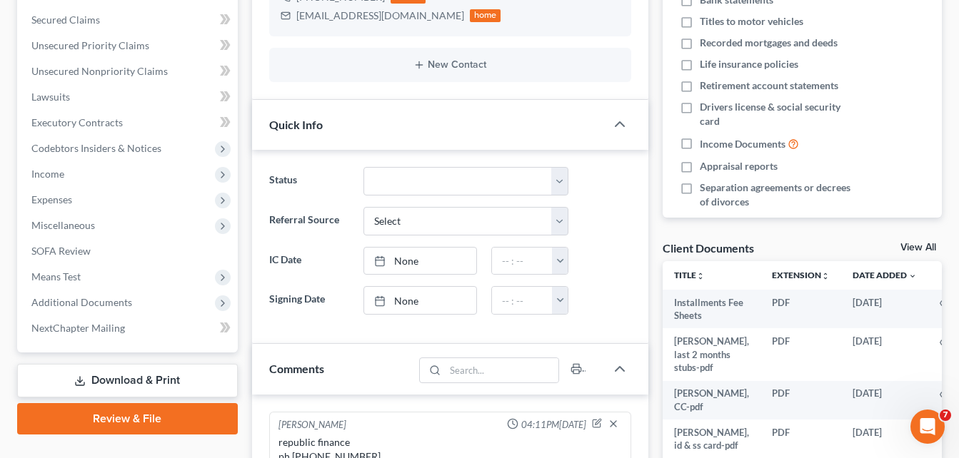
scroll to position [314, 0]
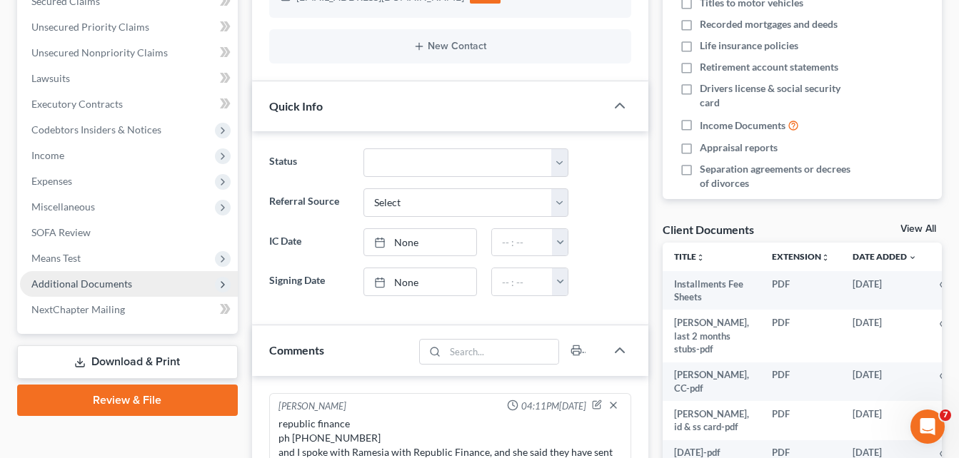
click at [89, 291] on span "Additional Documents" at bounding box center [129, 284] width 218 height 26
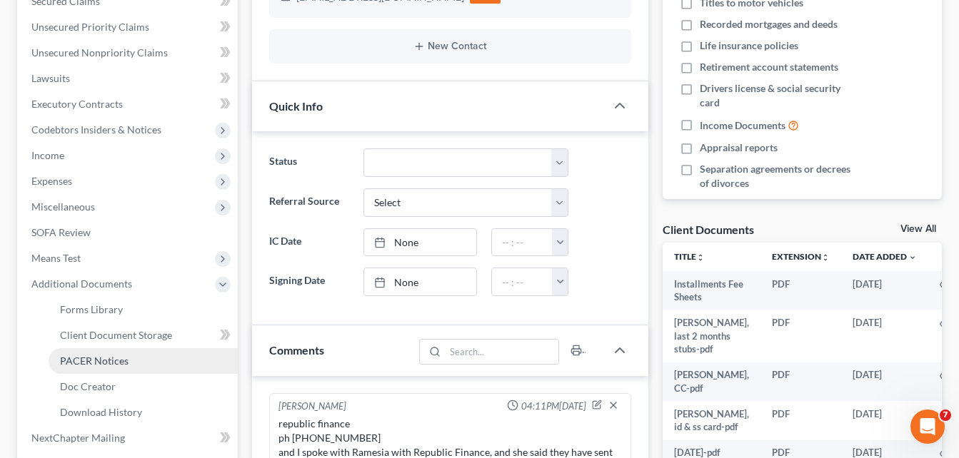
click at [97, 359] on span "PACER Notices" at bounding box center [94, 361] width 69 height 12
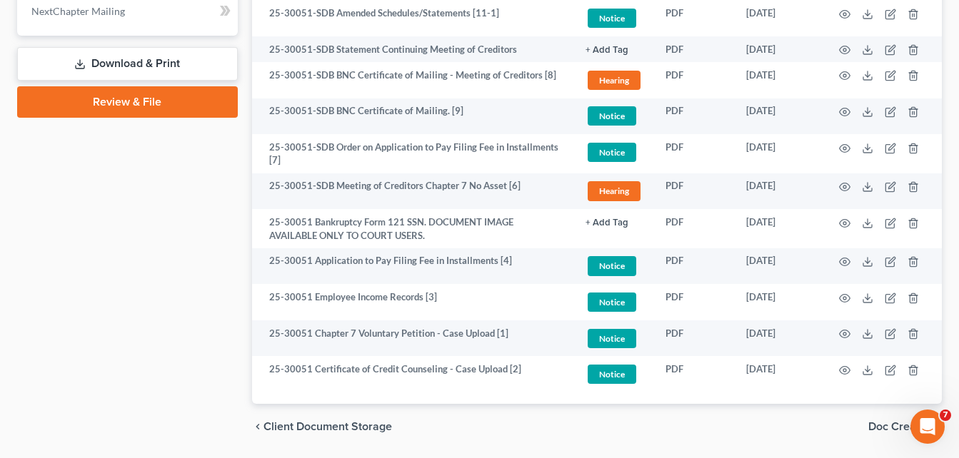
scroll to position [787, 0]
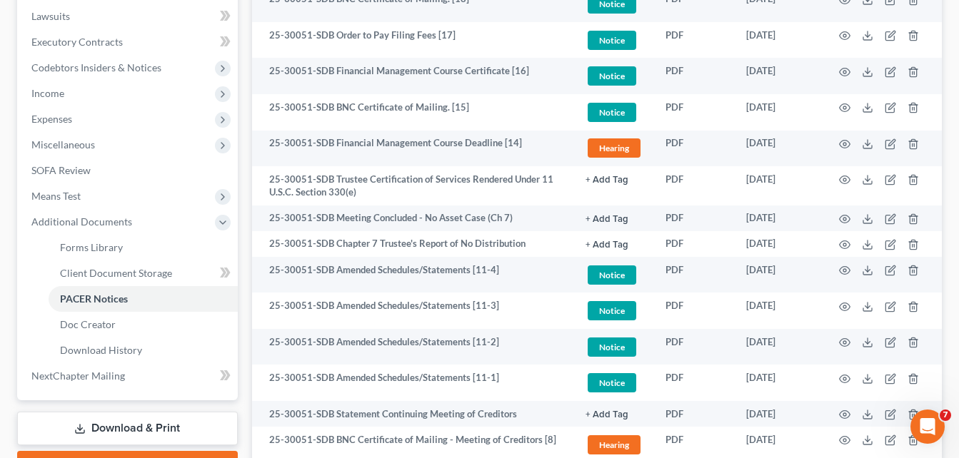
scroll to position [301, 0]
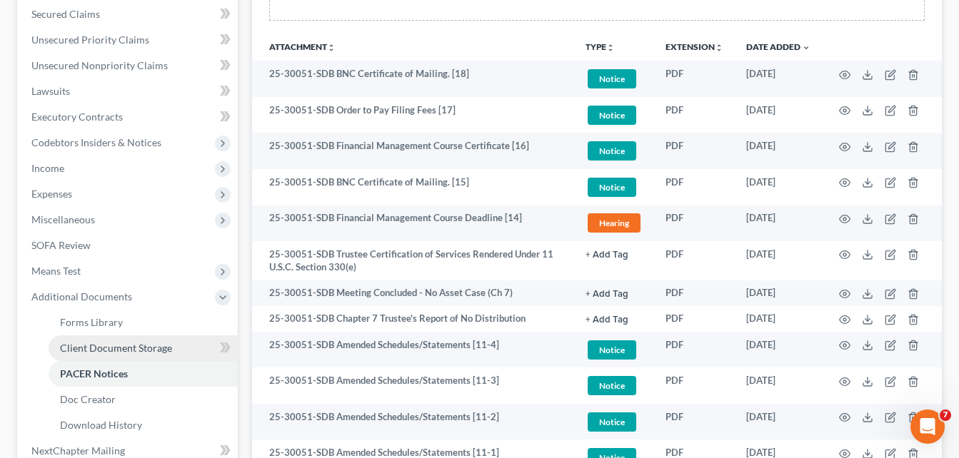
click at [124, 347] on span "Client Document Storage" at bounding box center [116, 348] width 112 height 12
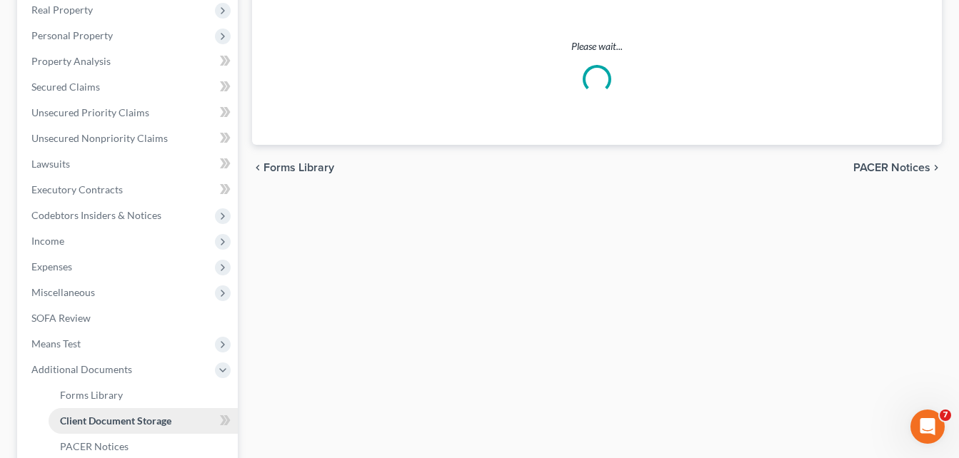
scroll to position [85, 0]
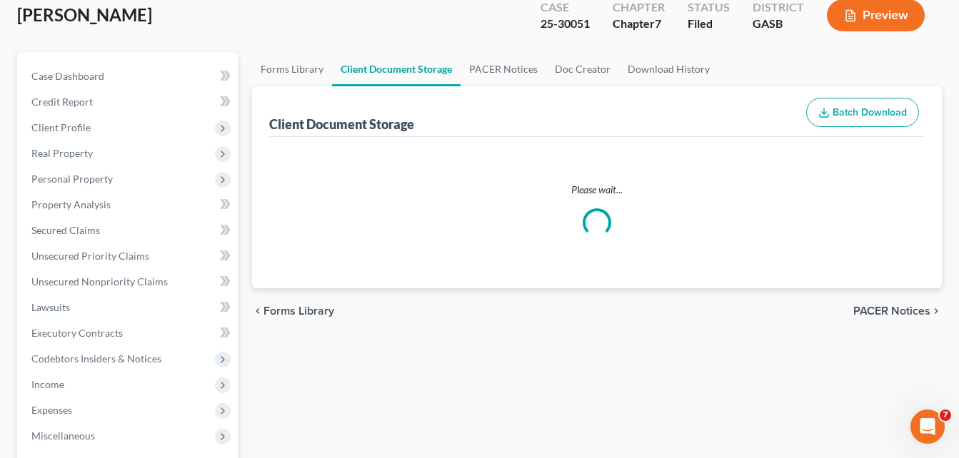
select select "1"
select select "4"
select select "5"
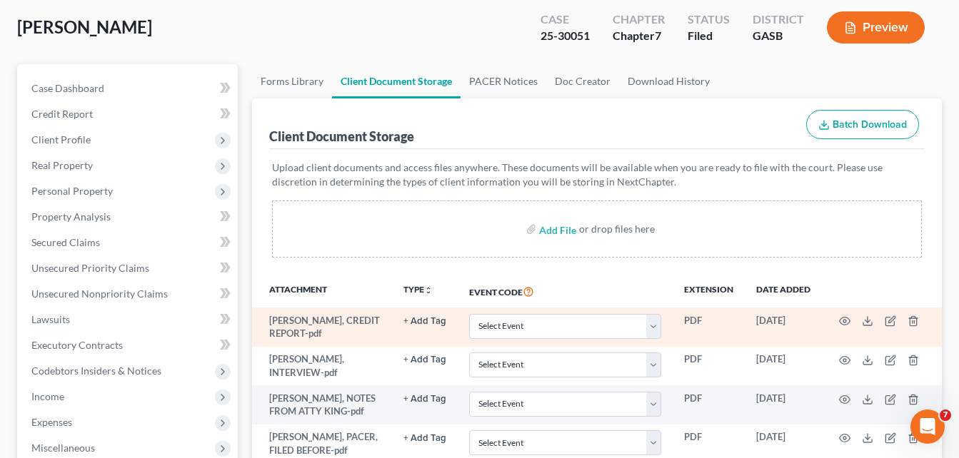
scroll to position [86, 0]
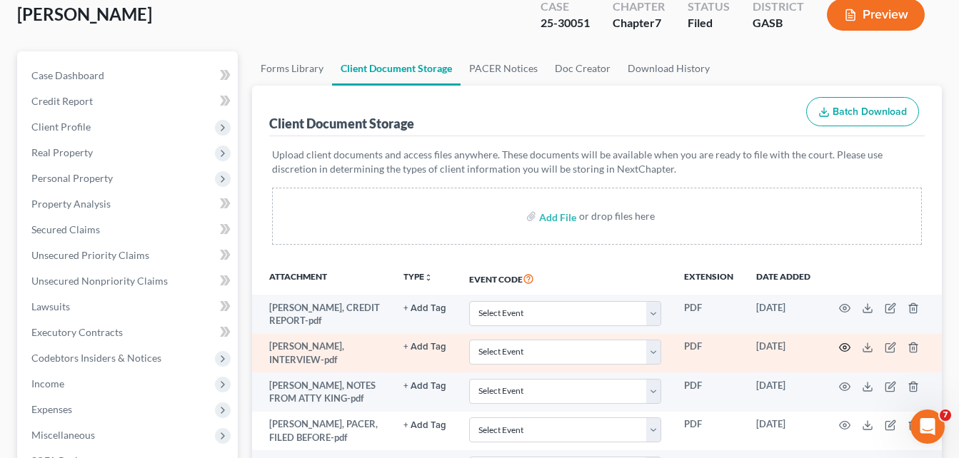
click at [845, 350] on icon "button" at bounding box center [844, 347] width 11 height 11
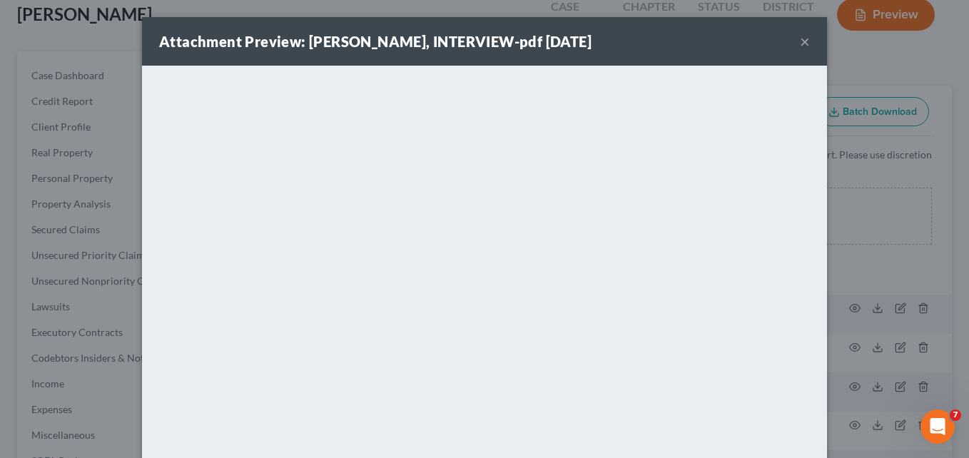
click at [800, 43] on button "×" at bounding box center [805, 41] width 10 height 17
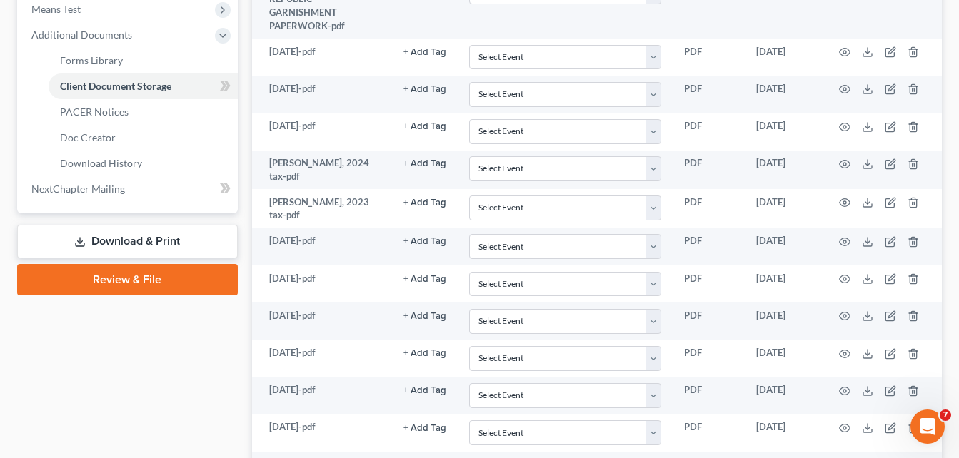
scroll to position [571, 0]
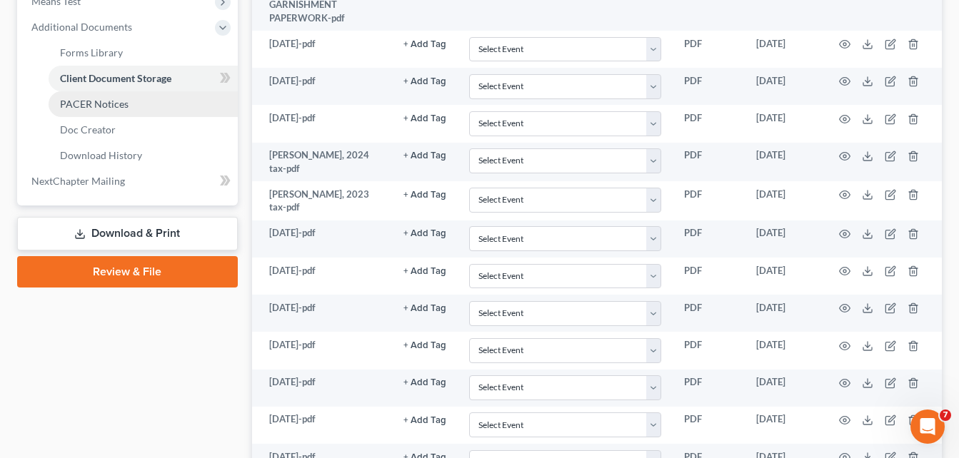
click at [113, 98] on span "PACER Notices" at bounding box center [94, 104] width 69 height 12
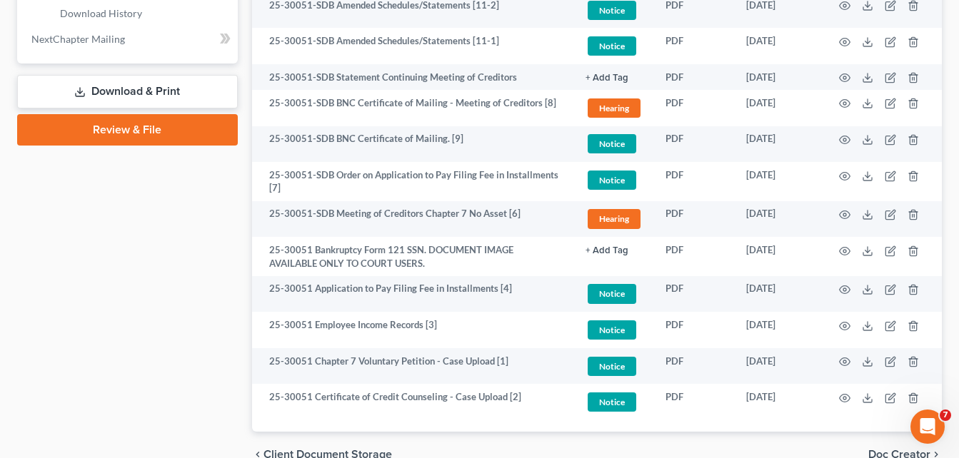
scroll to position [787, 0]
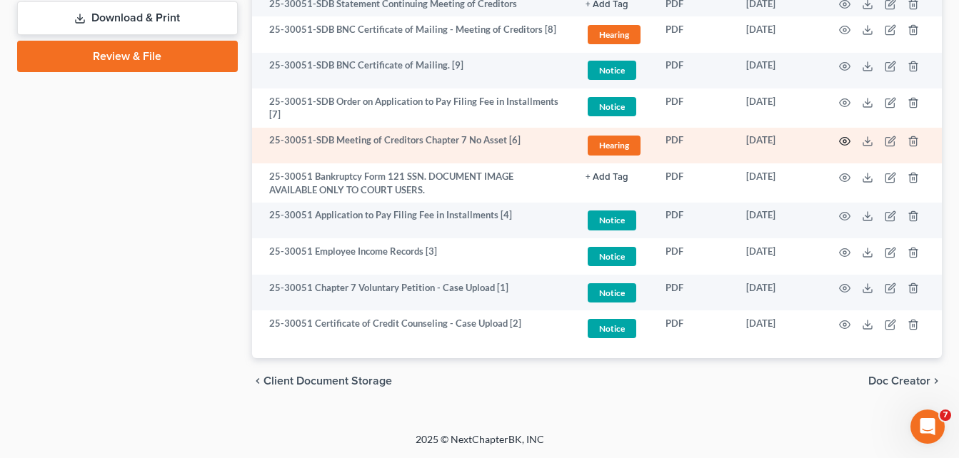
click at [844, 141] on circle "button" at bounding box center [844, 141] width 3 height 3
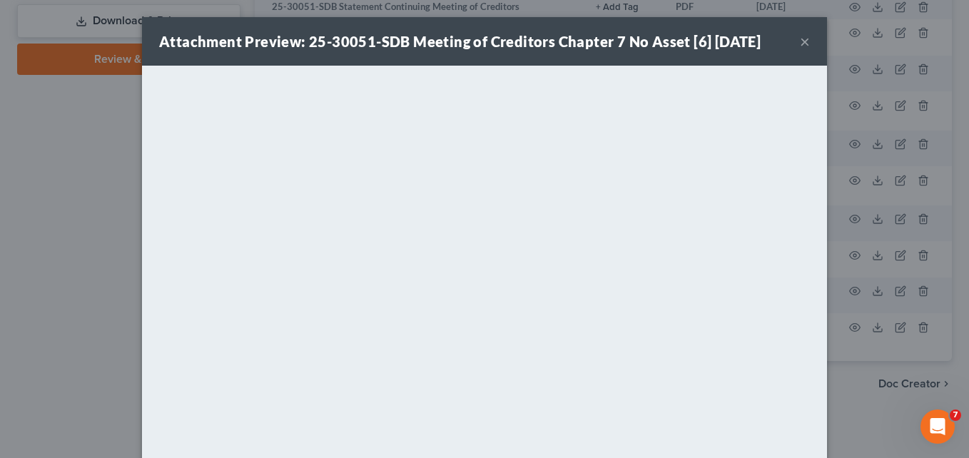
click at [802, 44] on button "×" at bounding box center [805, 41] width 10 height 17
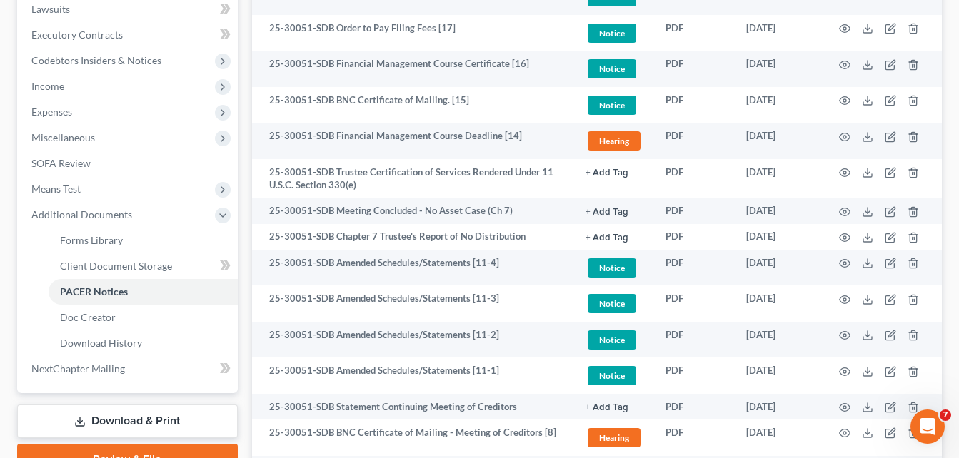
scroll to position [0, 0]
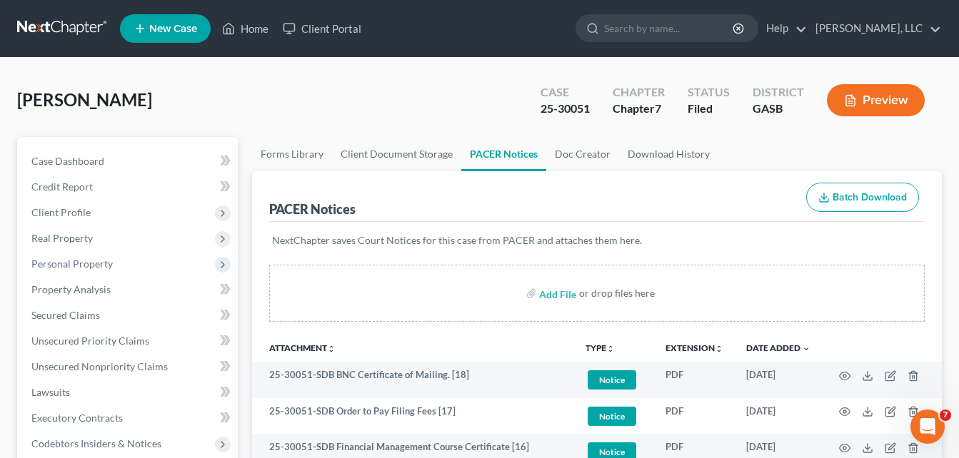
click at [276, 86] on div "[PERSON_NAME] Upgraded Case 25-30051 Chapter Chapter 7 Status Filed District GA…" at bounding box center [479, 106] width 924 height 62
click at [82, 211] on span "Client Profile" at bounding box center [60, 212] width 59 height 12
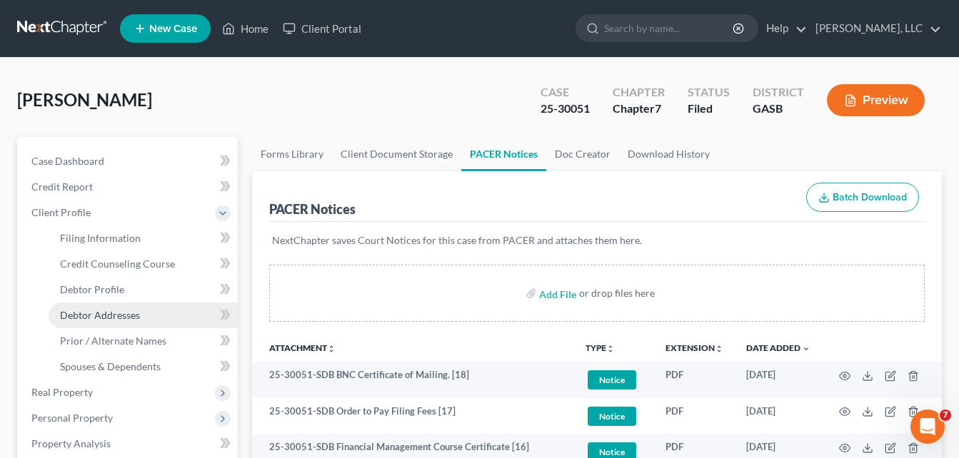
click at [91, 315] on span "Debtor Addresses" at bounding box center [100, 315] width 80 height 12
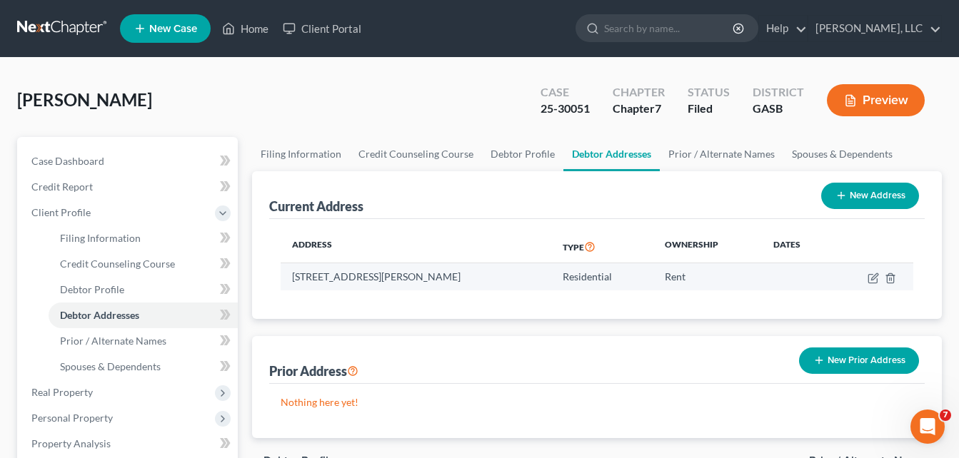
drag, startPoint x: 293, startPoint y: 278, endPoint x: 437, endPoint y: 269, distance: 144.5
click at [437, 269] on td "[STREET_ADDRESS][PERSON_NAME]" at bounding box center [416, 276] width 271 height 27
copy td "[STREET_ADDRESS][PERSON_NAME]"
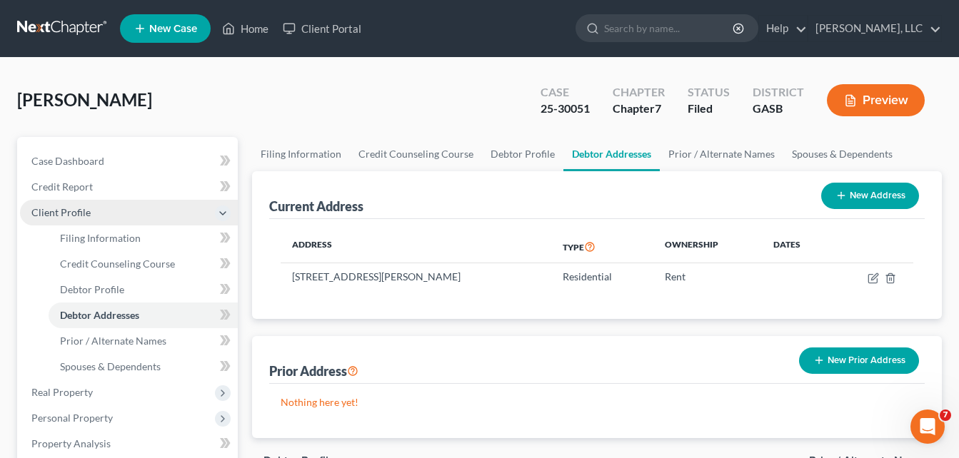
click at [59, 218] on span "Client Profile" at bounding box center [60, 212] width 59 height 12
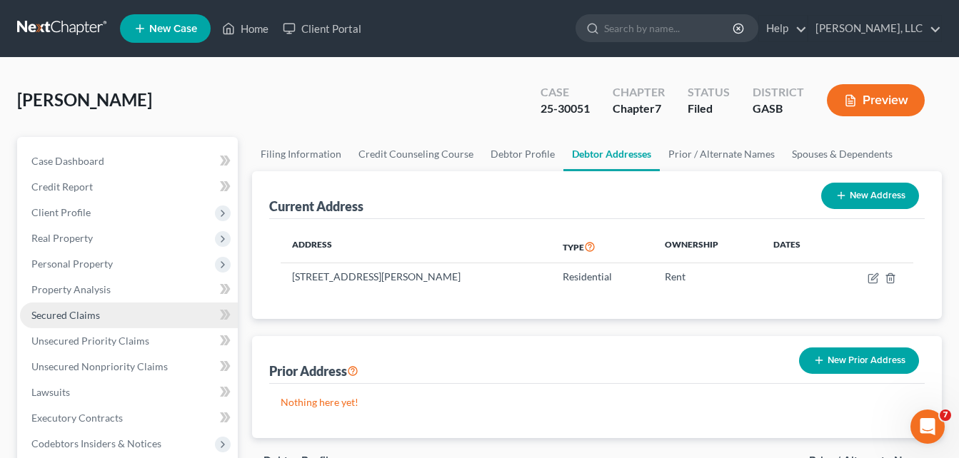
click at [39, 315] on span "Secured Claims" at bounding box center [65, 315] width 69 height 12
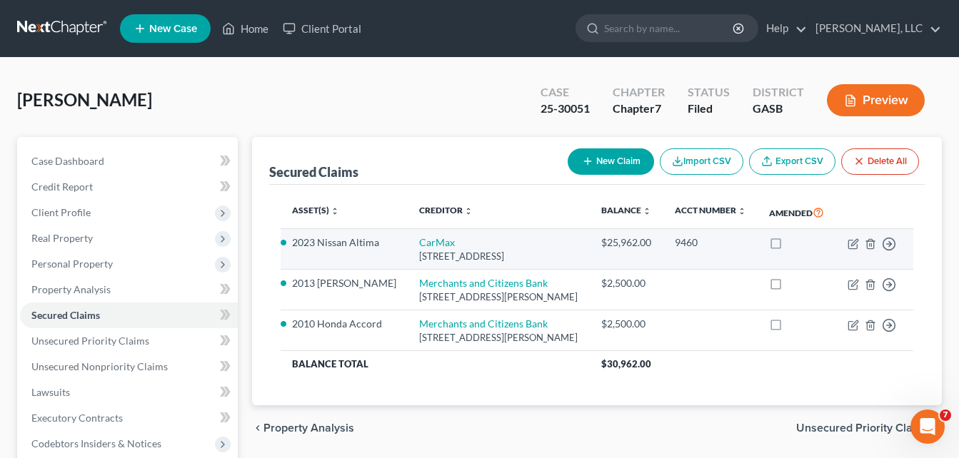
drag, startPoint x: 403, startPoint y: 241, endPoint x: 562, endPoint y: 259, distance: 160.2
click at [562, 259] on td "CarMax [STREET_ADDRESS]" at bounding box center [499, 249] width 182 height 41
copy td "CarMax [STREET_ADDRESS]"
